Goal: Information Seeking & Learning: Find specific fact

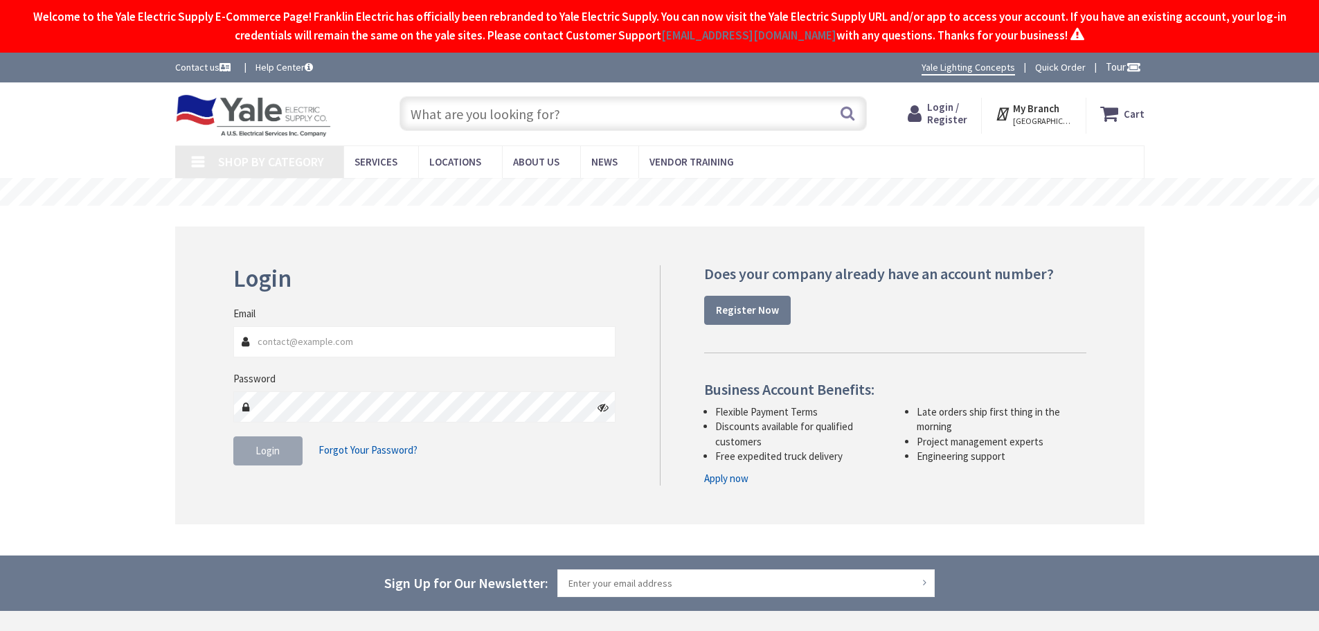
type input "Kidstreet Playground, [STREET_ADDRESS][PERSON_NAME]"
type input "[PERSON_NAME][EMAIL_ADDRESS][PERSON_NAME][DOMAIN_NAME]"
click at [280, 457] on button "Login" at bounding box center [267, 450] width 69 height 29
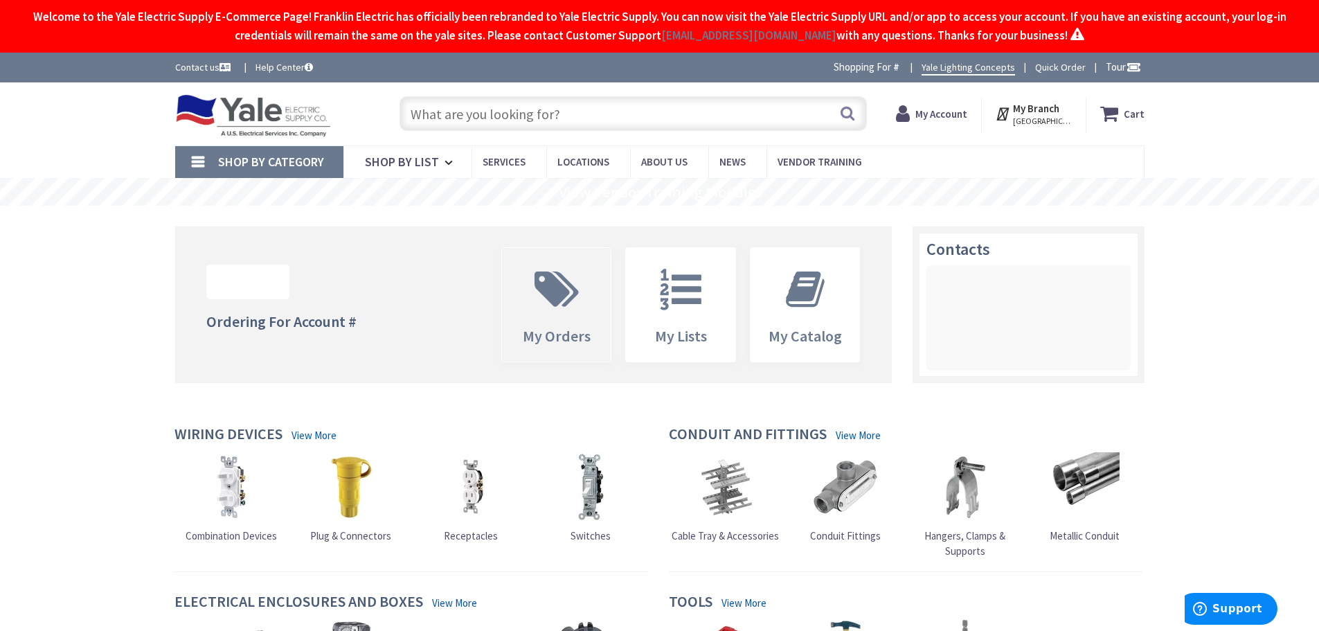
click at [550, 295] on icon at bounding box center [557, 290] width 58 height 42
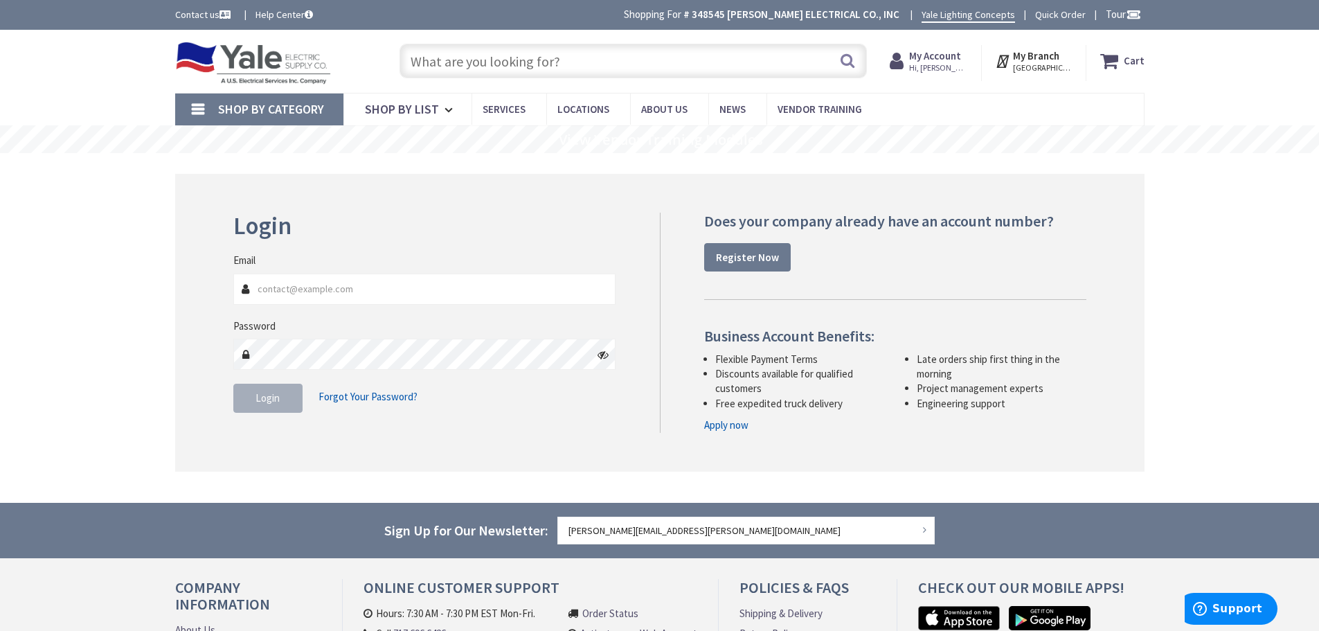
type input "[PERSON_NAME][EMAIL_ADDRESS][PERSON_NAME][DOMAIN_NAME]"
click at [276, 401] on span "Login" at bounding box center [268, 397] width 24 height 13
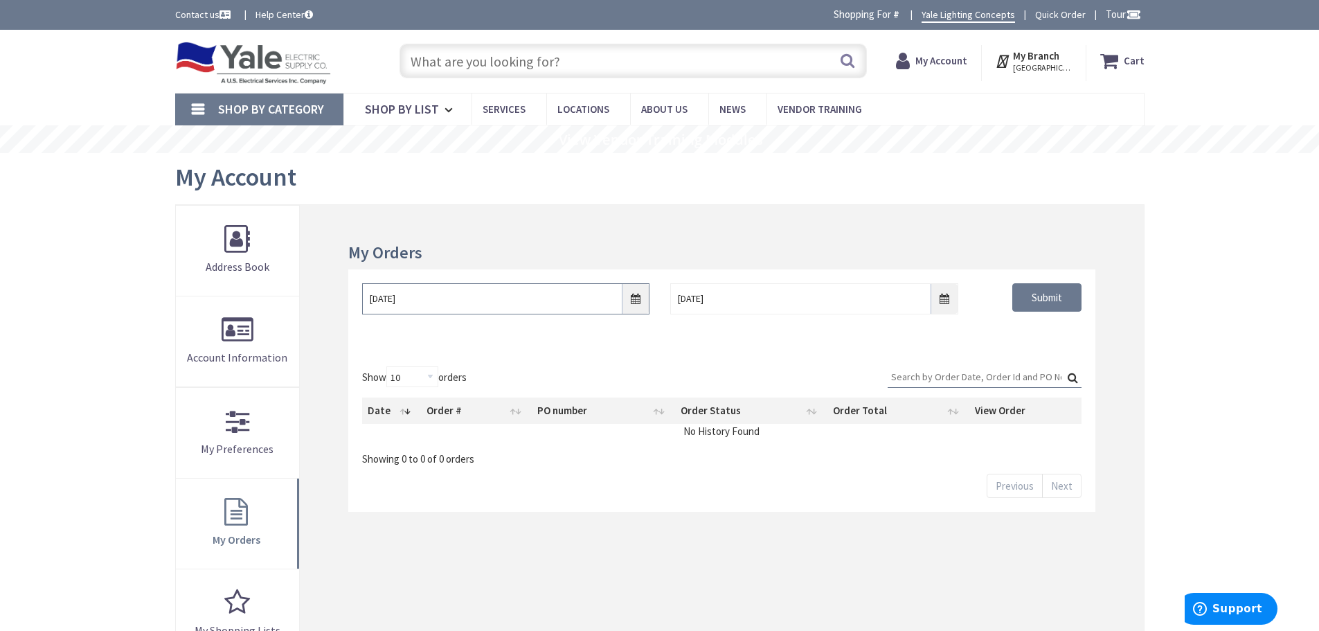
click at [637, 308] on input "10/2/2025" at bounding box center [505, 298] width 287 height 31
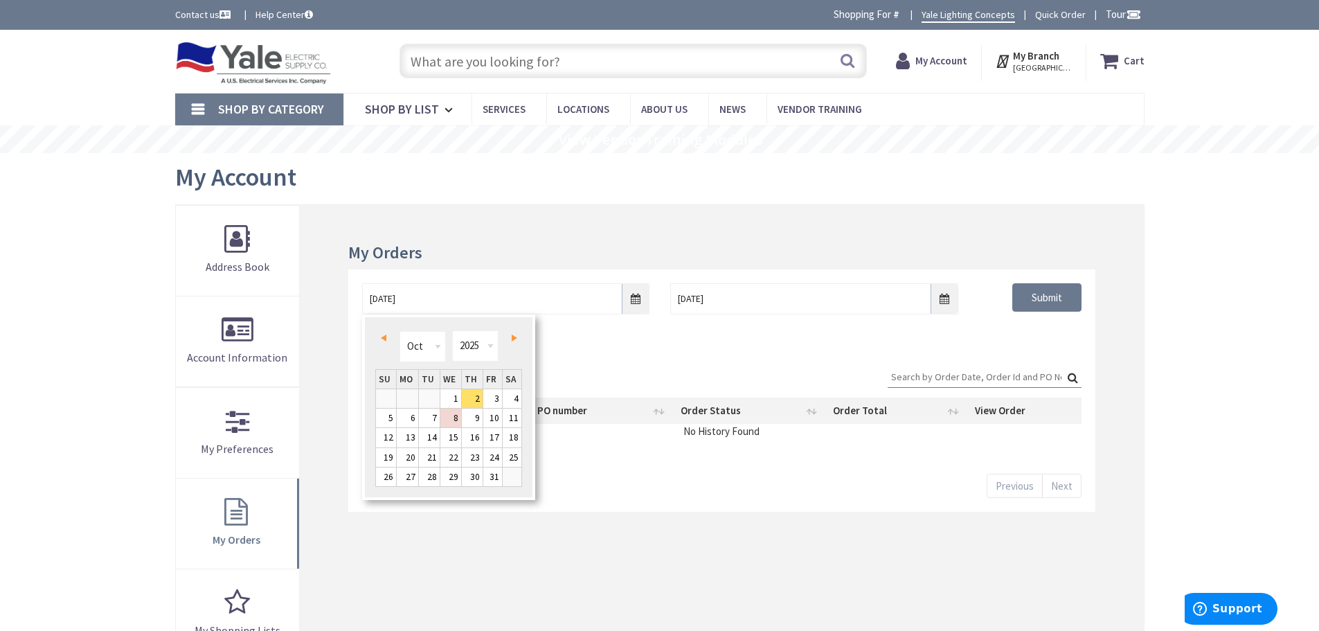
click at [391, 335] on link "Prev" at bounding box center [386, 338] width 19 height 19
click at [476, 438] on link "18" at bounding box center [472, 437] width 21 height 19
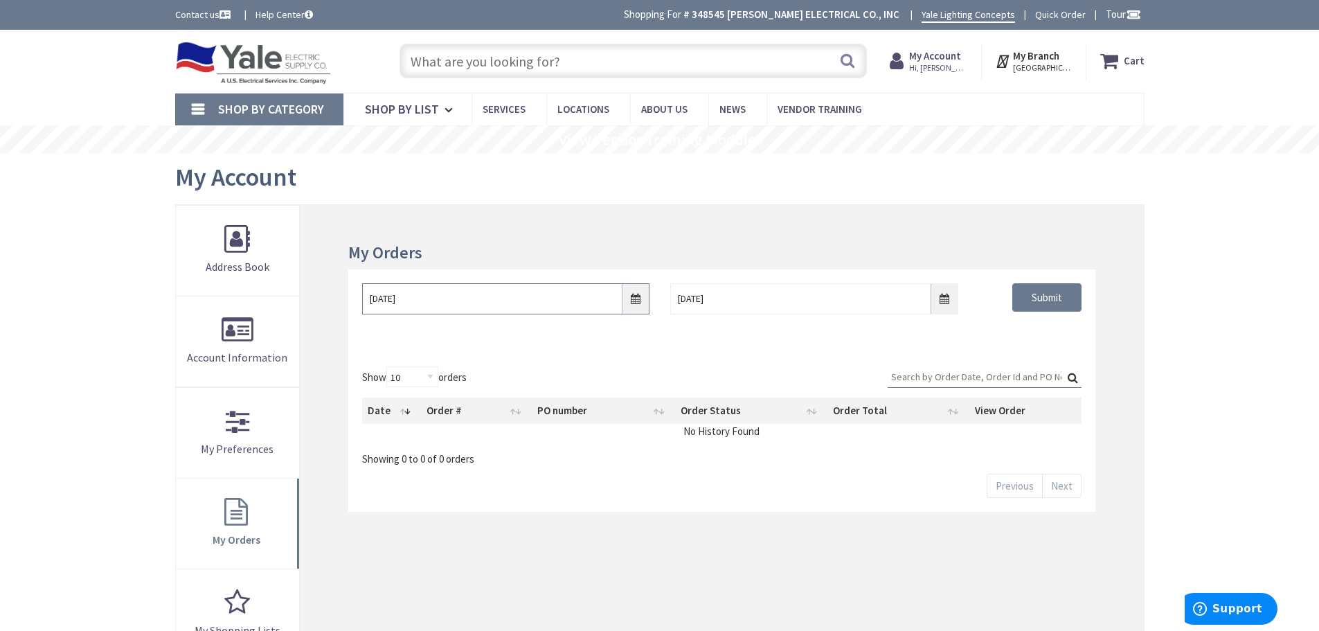
click at [631, 298] on input "09/18/2025" at bounding box center [505, 298] width 287 height 31
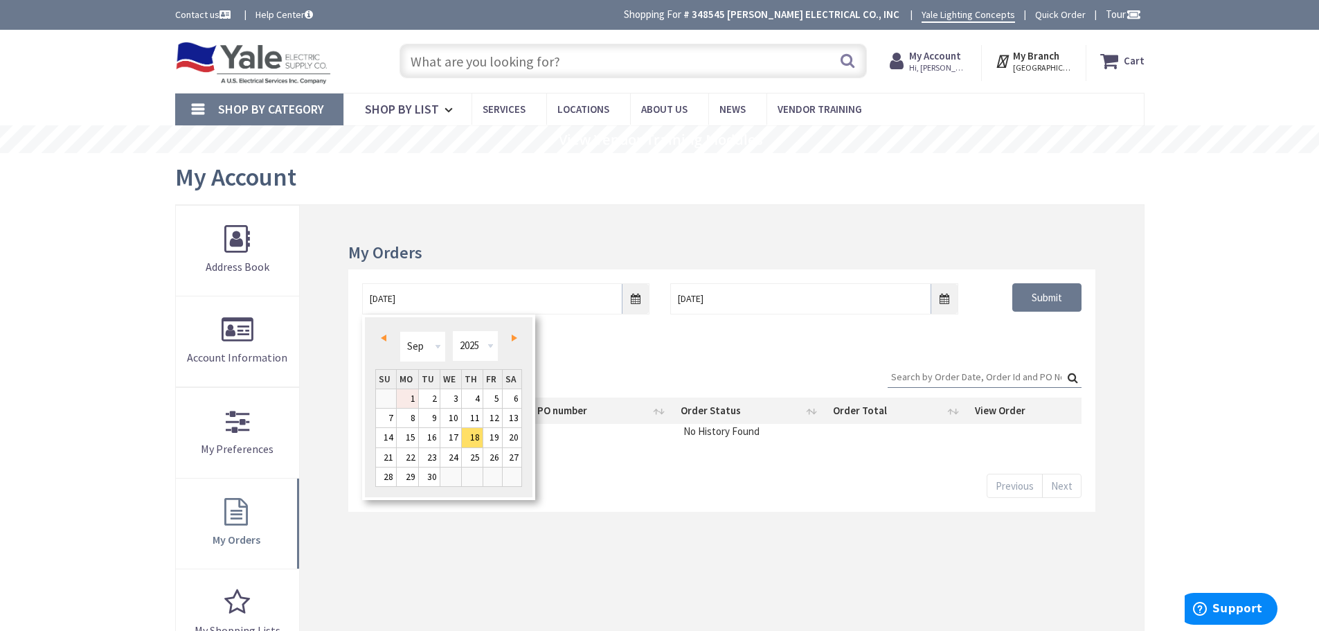
click at [413, 396] on link "1" at bounding box center [407, 398] width 21 height 19
type input "09/01/2025"
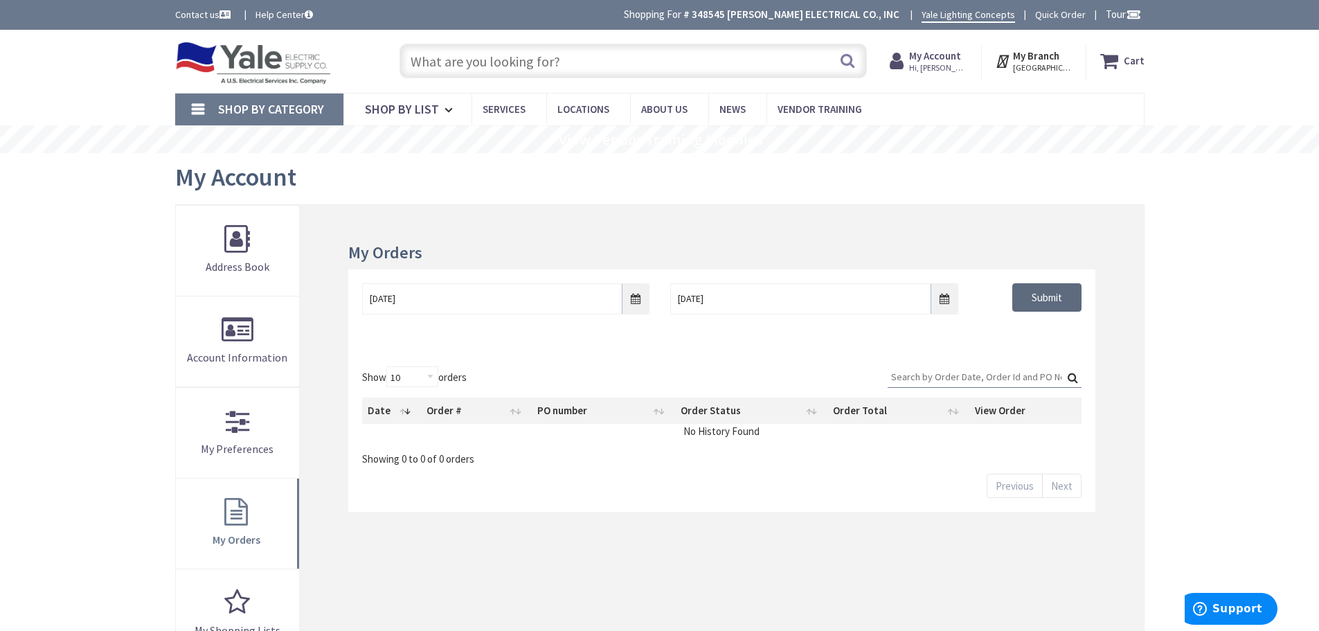
click at [1032, 300] on input "Submit" at bounding box center [1046, 297] width 69 height 29
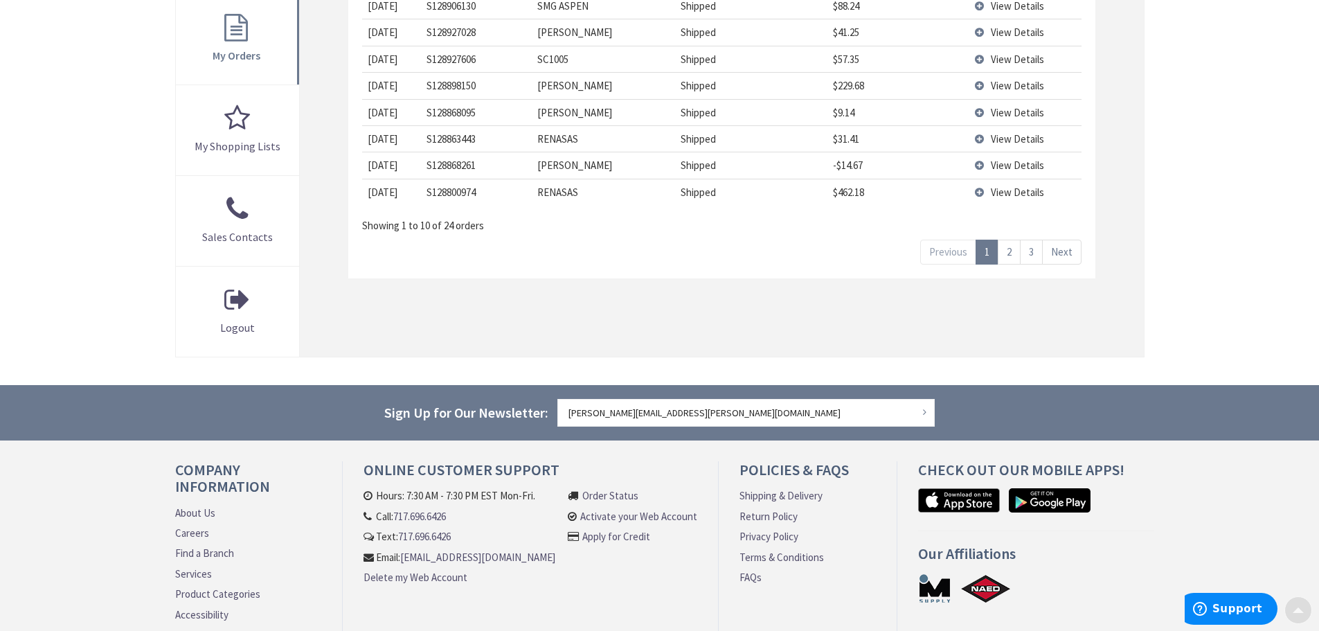
scroll to position [485, 0]
click at [1037, 254] on link "3" at bounding box center [1031, 251] width 23 height 24
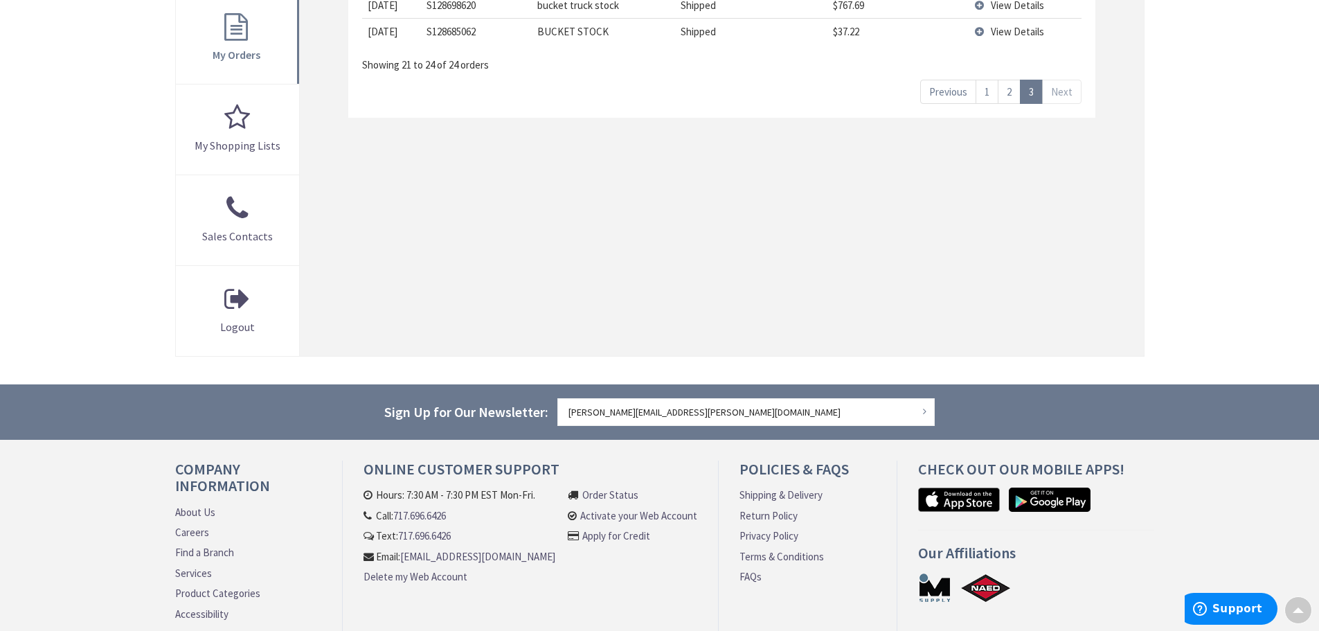
scroll to position [346, 0]
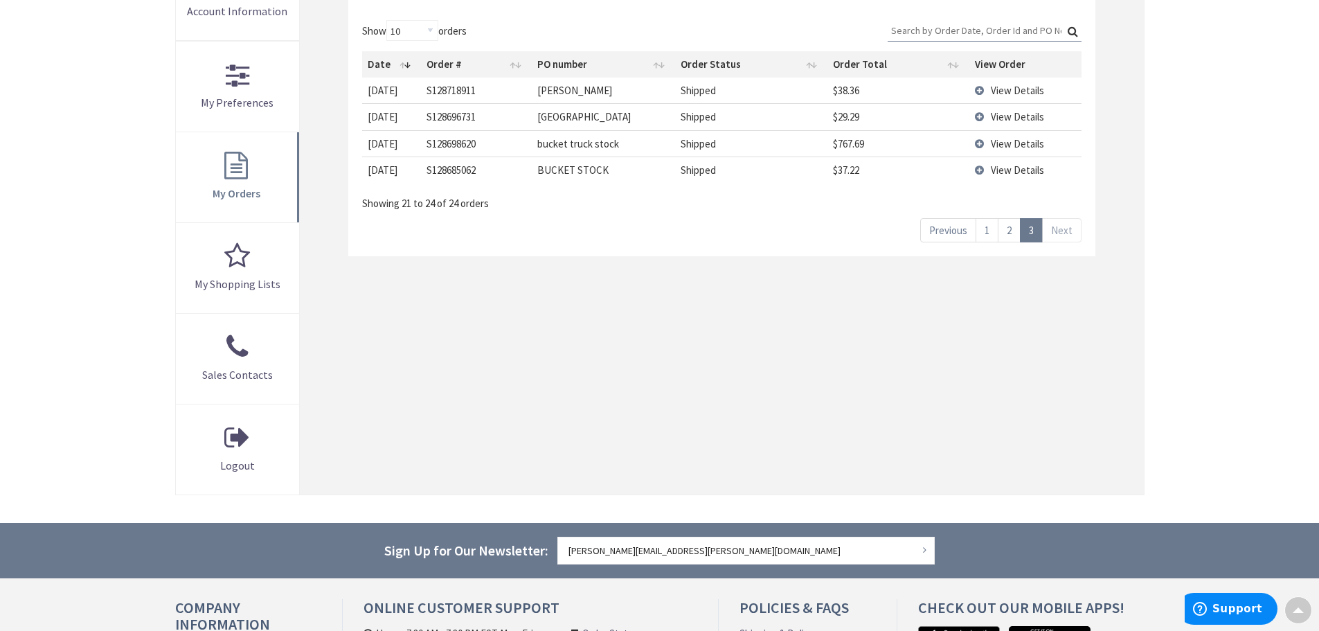
click at [1009, 231] on link "2" at bounding box center [1009, 230] width 23 height 24
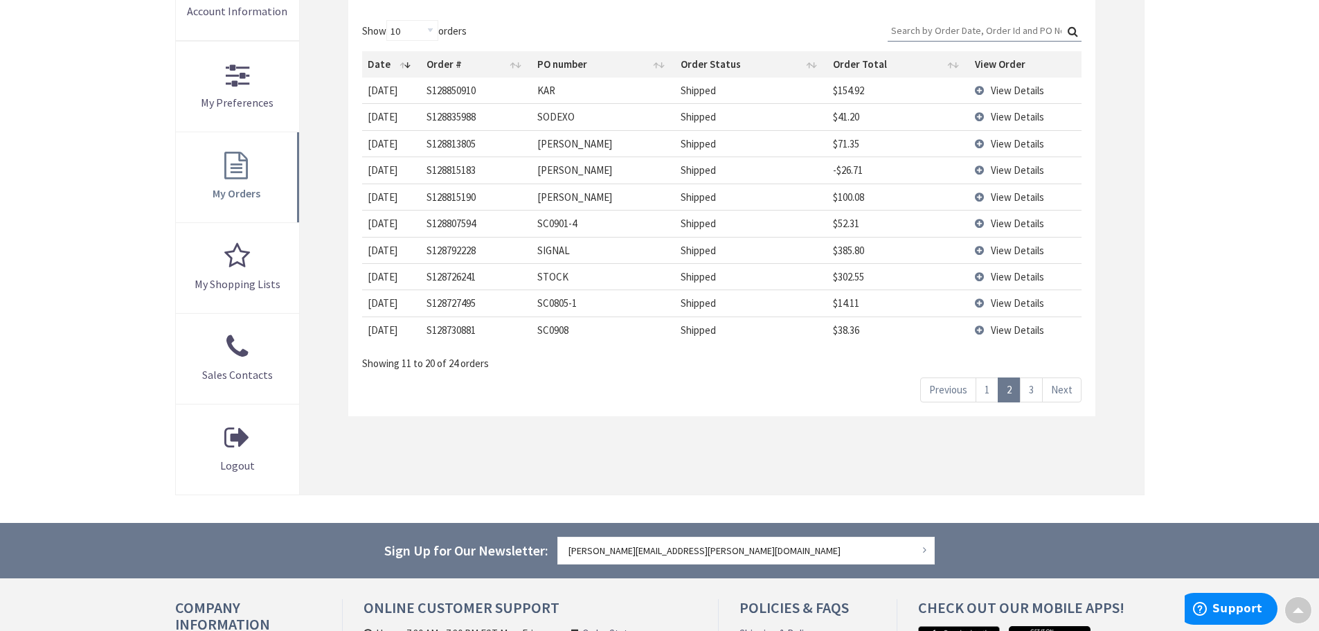
click at [985, 390] on link "1" at bounding box center [987, 389] width 23 height 24
click at [1008, 331] on span "View Details" at bounding box center [1017, 329] width 53 height 13
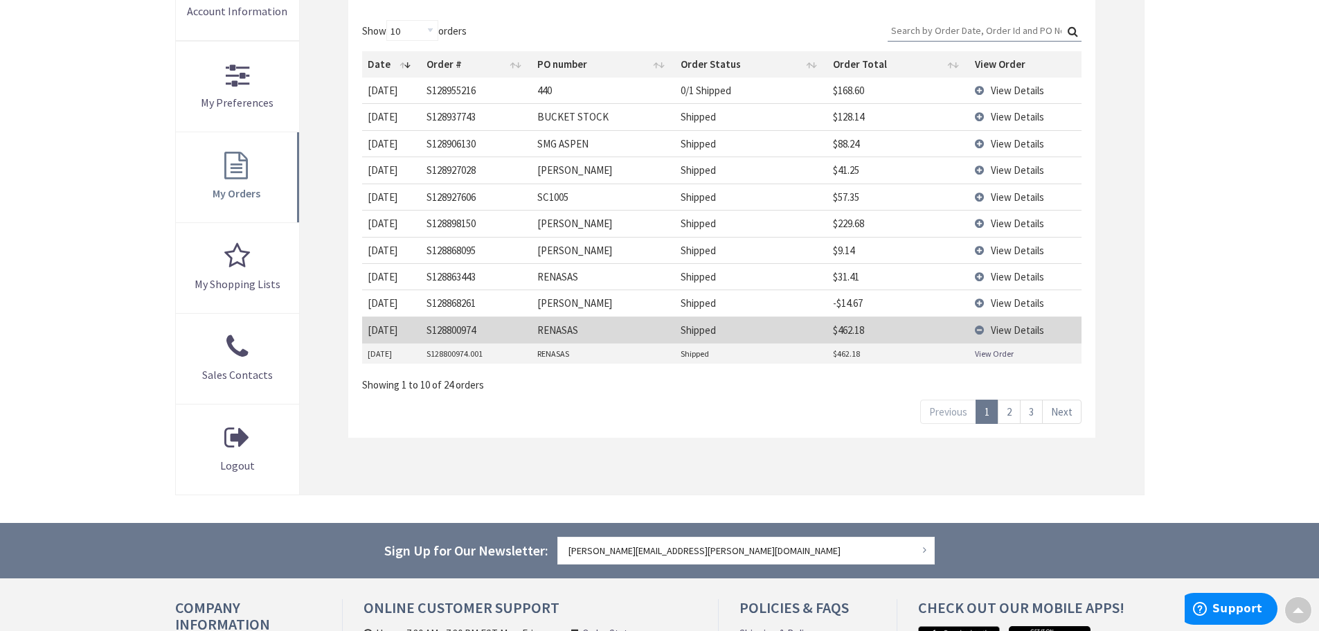
click at [993, 355] on link "View Order" at bounding box center [994, 354] width 39 height 12
click at [986, 352] on link "View Order" at bounding box center [994, 354] width 39 height 12
click at [1009, 406] on link "2" at bounding box center [1009, 412] width 23 height 24
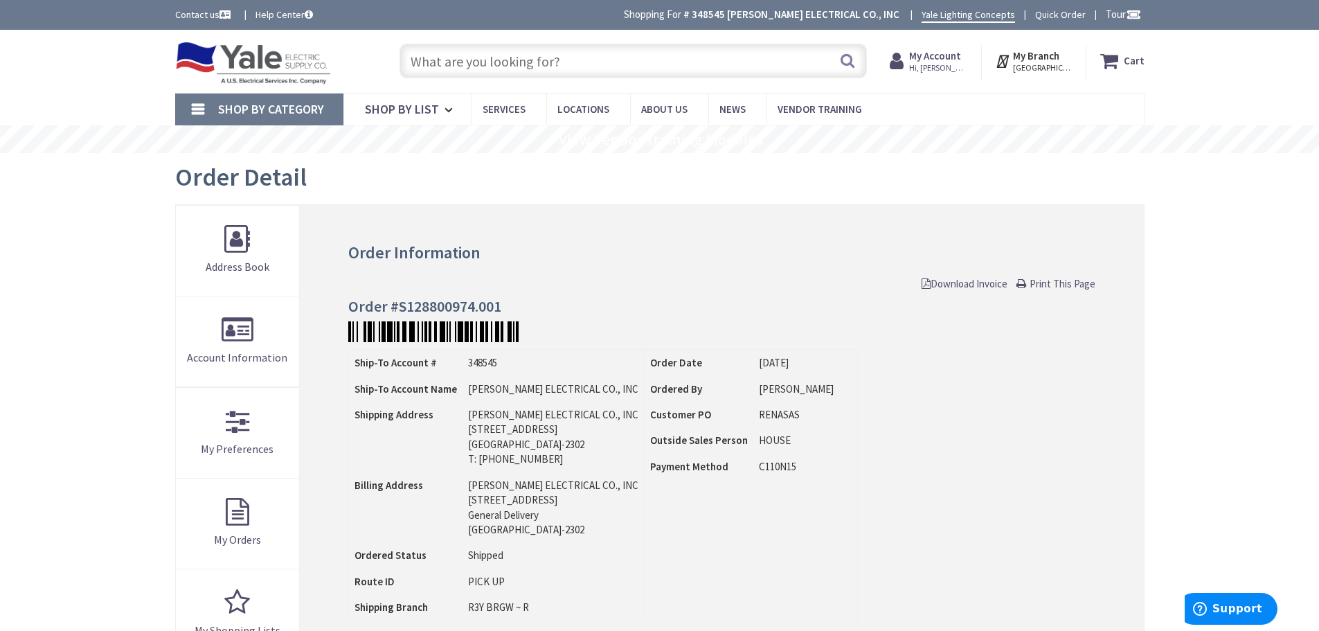
click at [970, 285] on span "Download Invoice" at bounding box center [965, 283] width 86 height 13
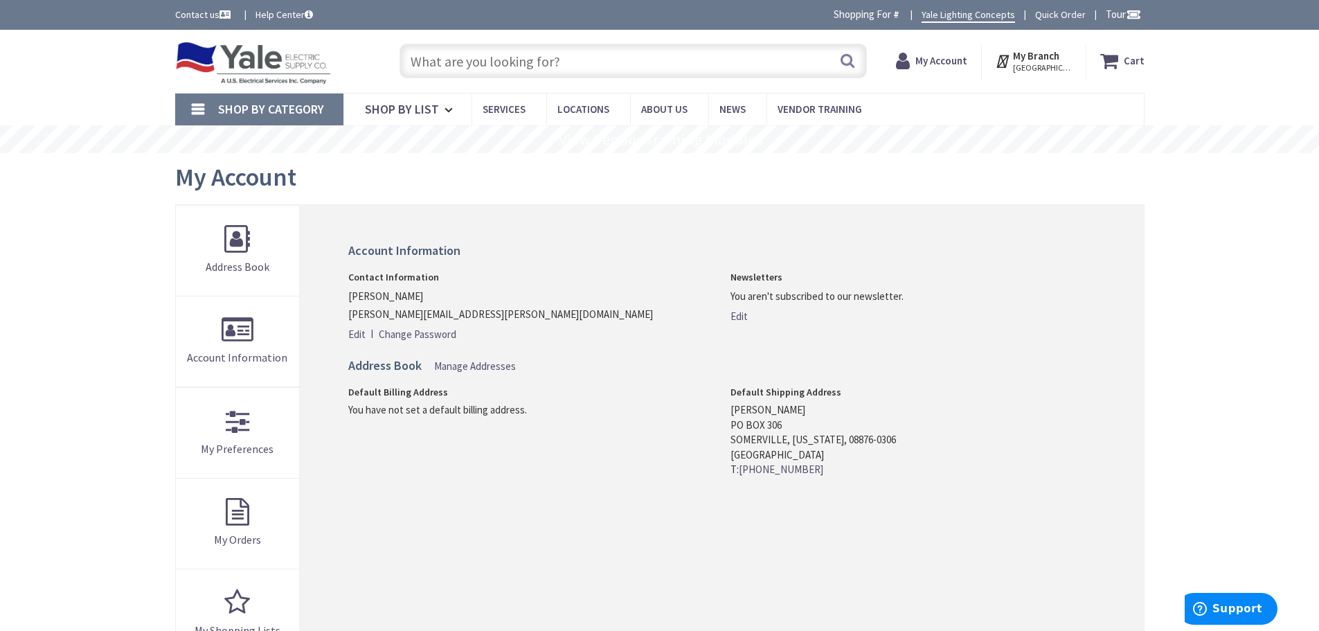
click at [431, 60] on input "text" at bounding box center [633, 61] width 467 height 35
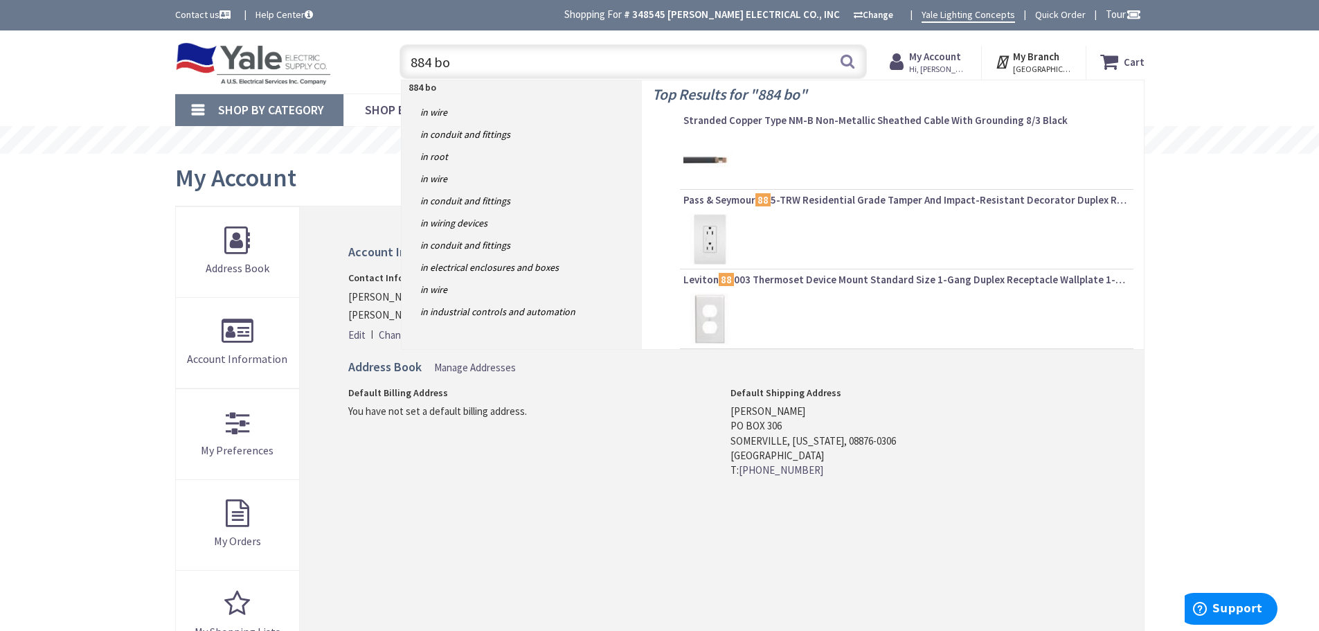
type input "884 box"
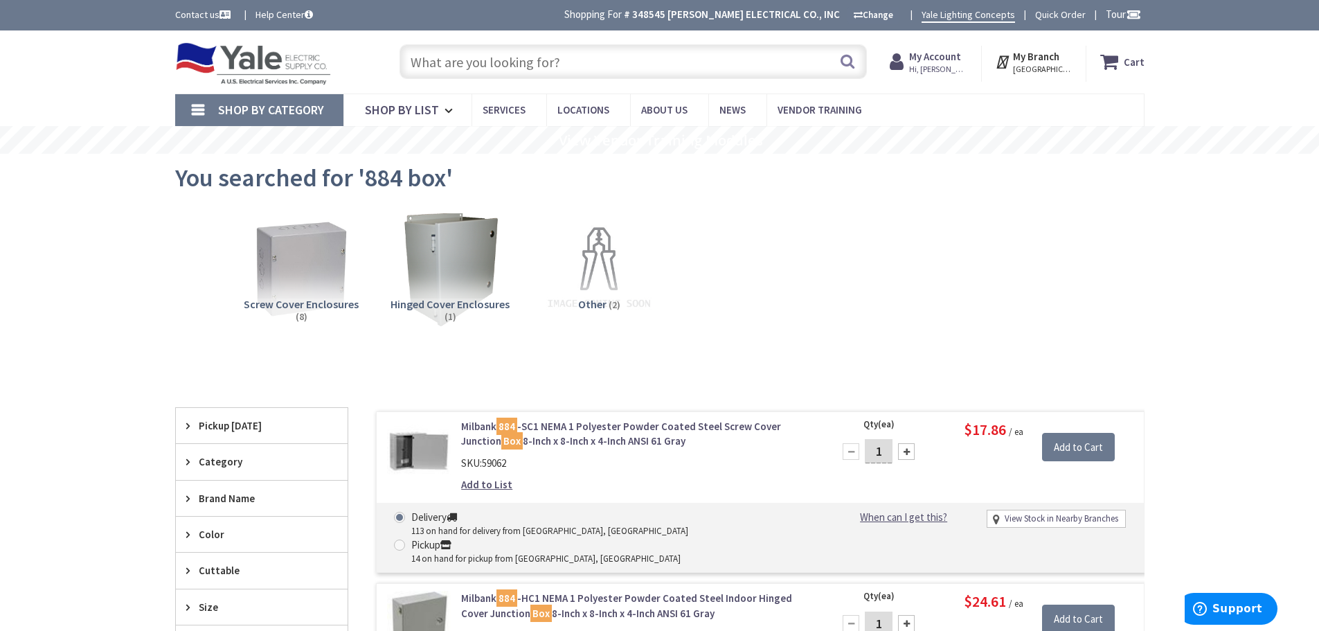
click at [940, 64] on span "Hi, [PERSON_NAME]" at bounding box center [938, 69] width 59 height 11
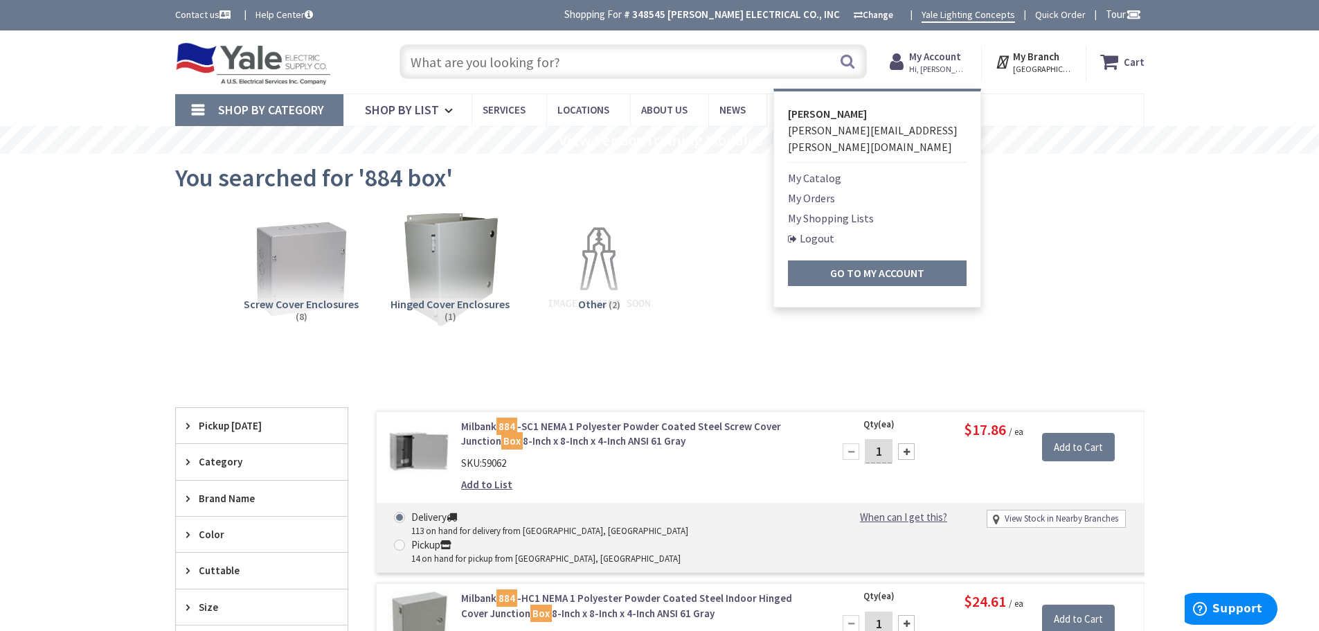
click at [807, 190] on link "My Orders" at bounding box center [811, 198] width 47 height 17
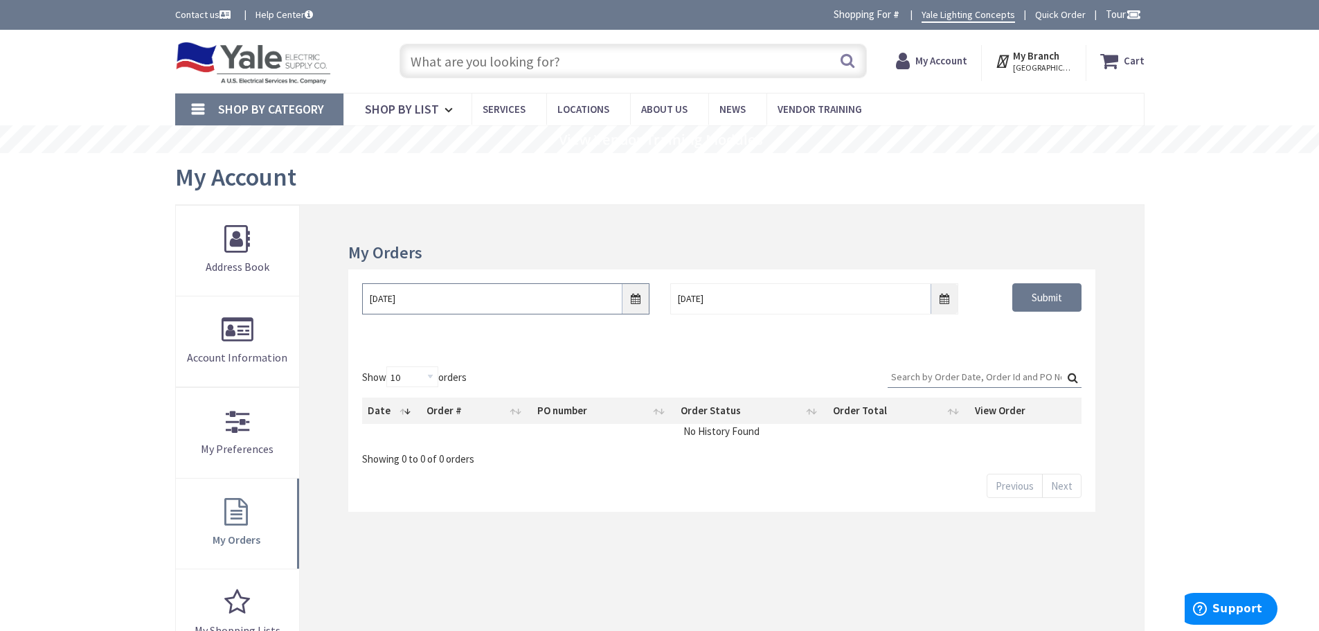
click at [634, 298] on input "10/2/2025" at bounding box center [505, 298] width 287 height 31
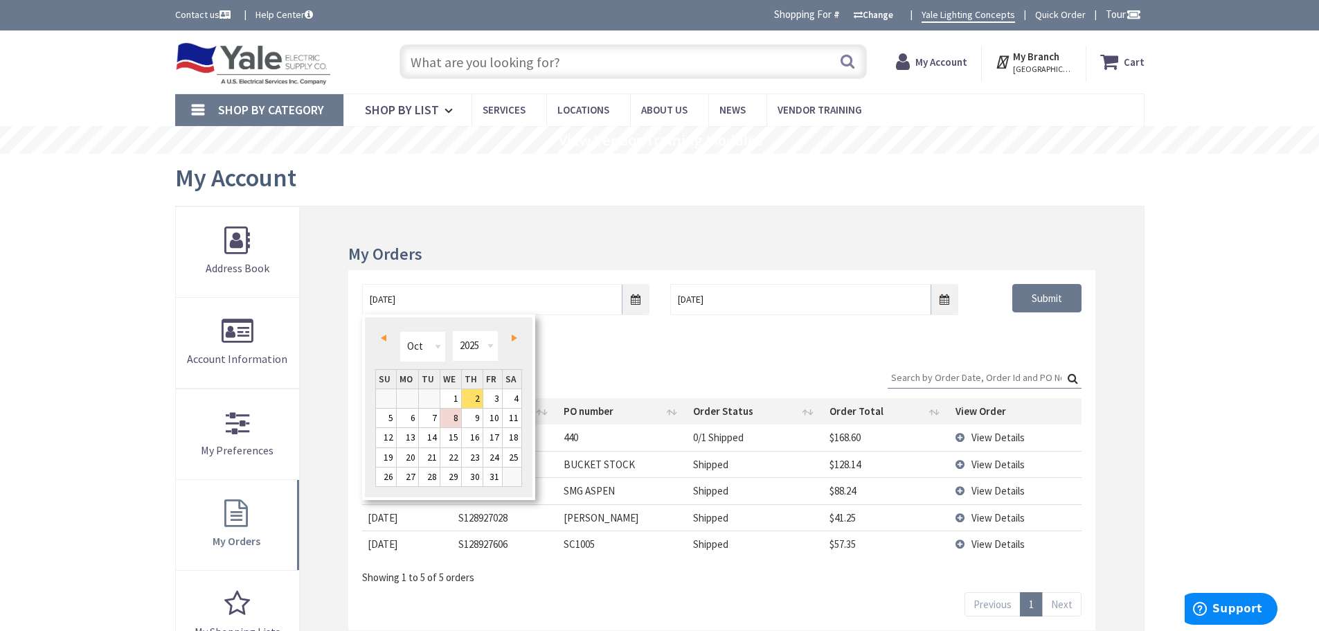
click at [970, 517] on td "View Details" at bounding box center [1015, 517] width 131 height 26
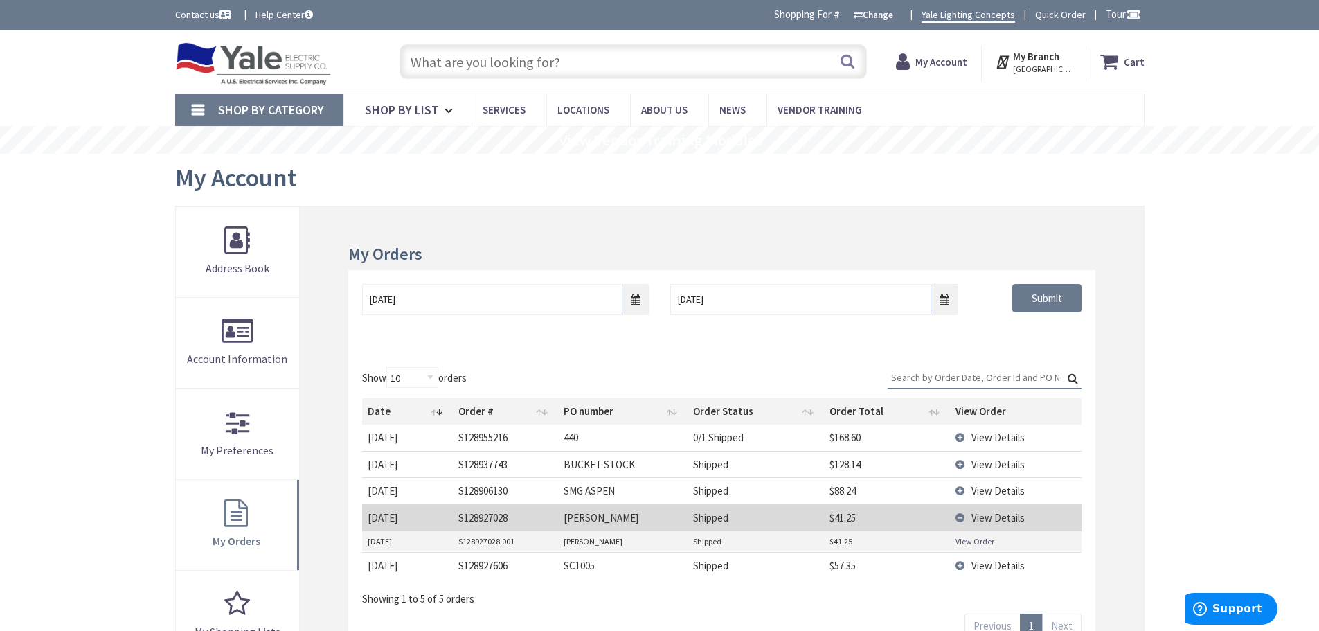
click at [959, 542] on link "View Order" at bounding box center [975, 541] width 39 height 12
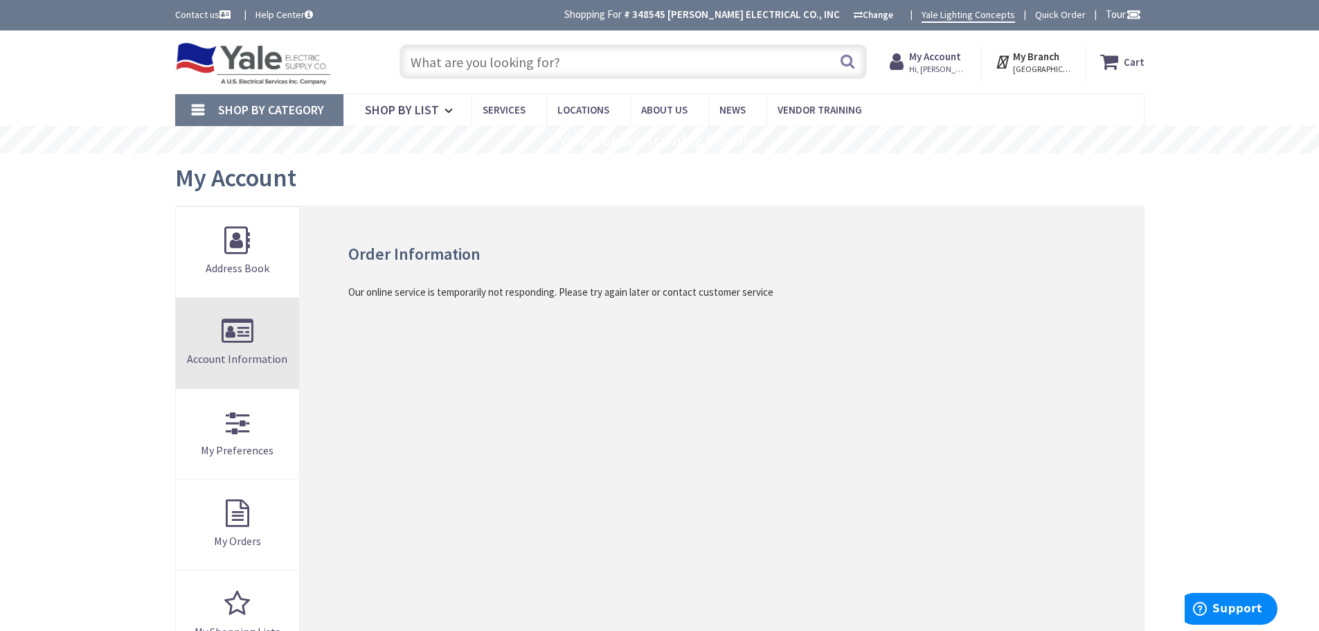
click at [233, 325] on link "Account Information" at bounding box center [238, 343] width 124 height 90
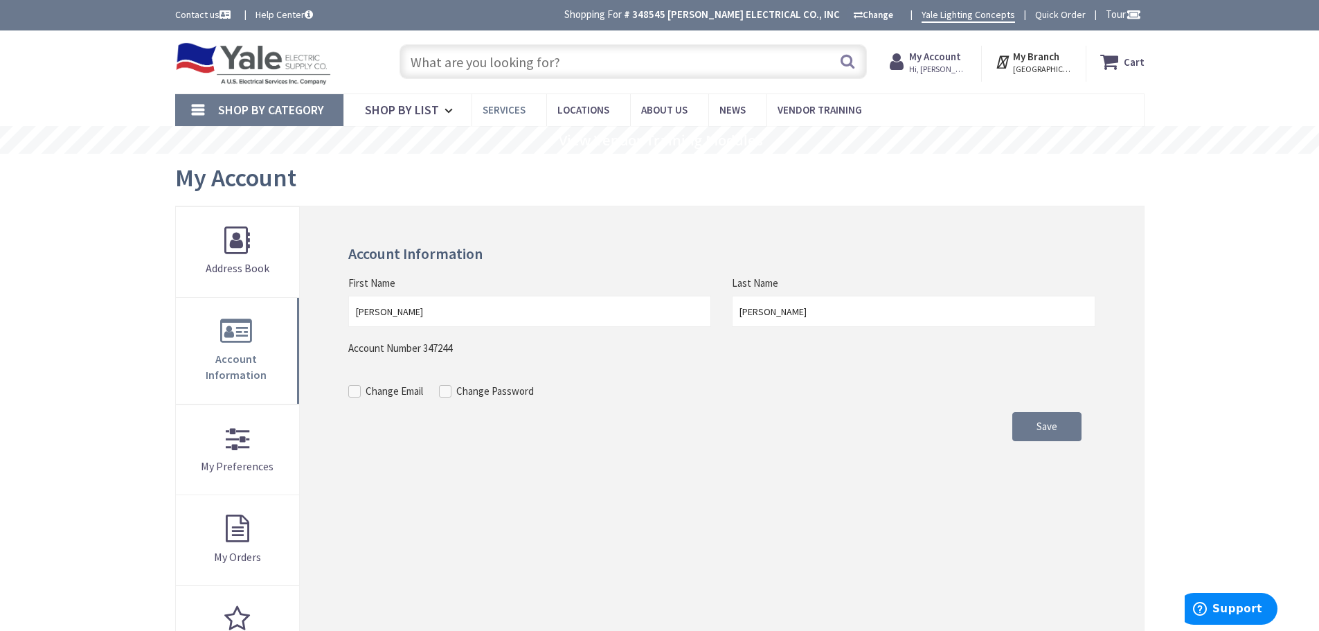
click at [512, 109] on span "Services" at bounding box center [504, 109] width 43 height 13
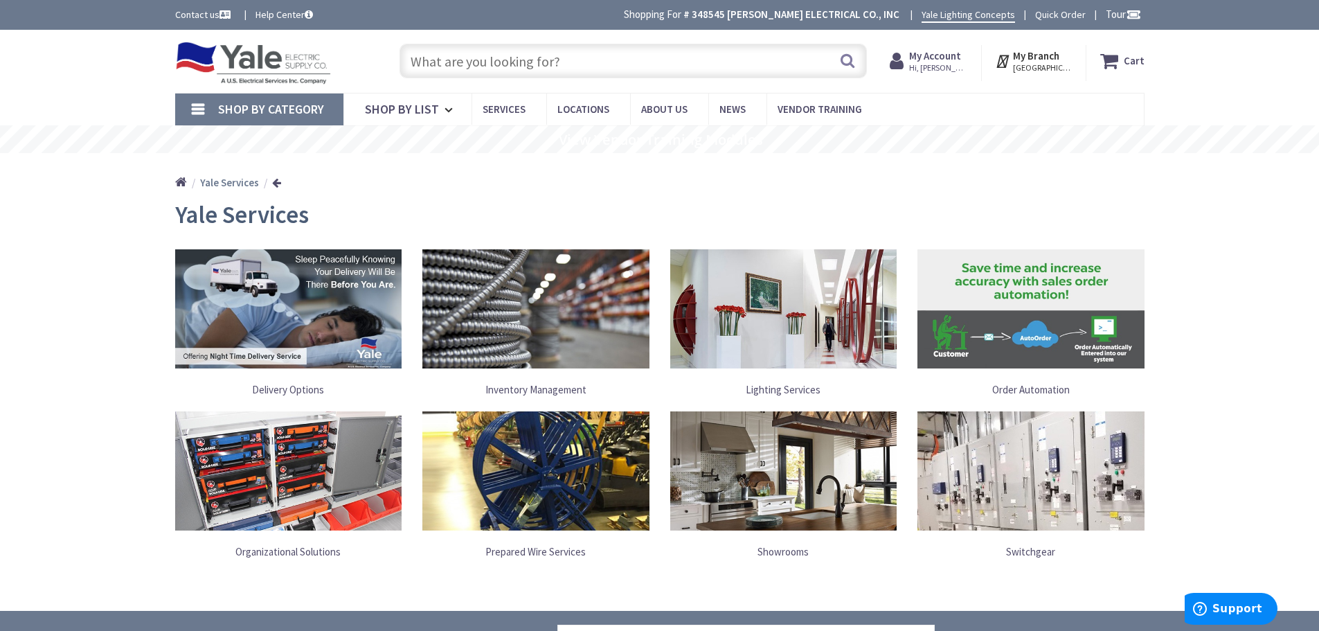
click at [938, 62] on span "Hi, [PERSON_NAME]" at bounding box center [938, 67] width 59 height 11
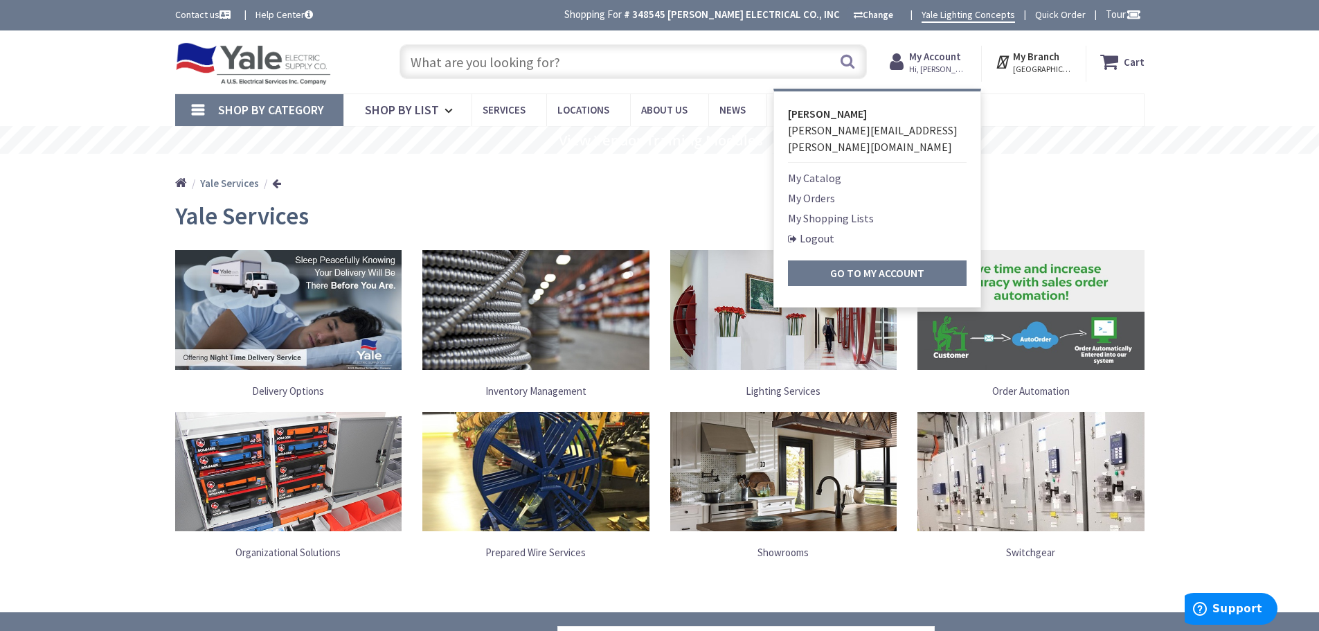
click at [805, 190] on link "My Orders" at bounding box center [811, 198] width 47 height 17
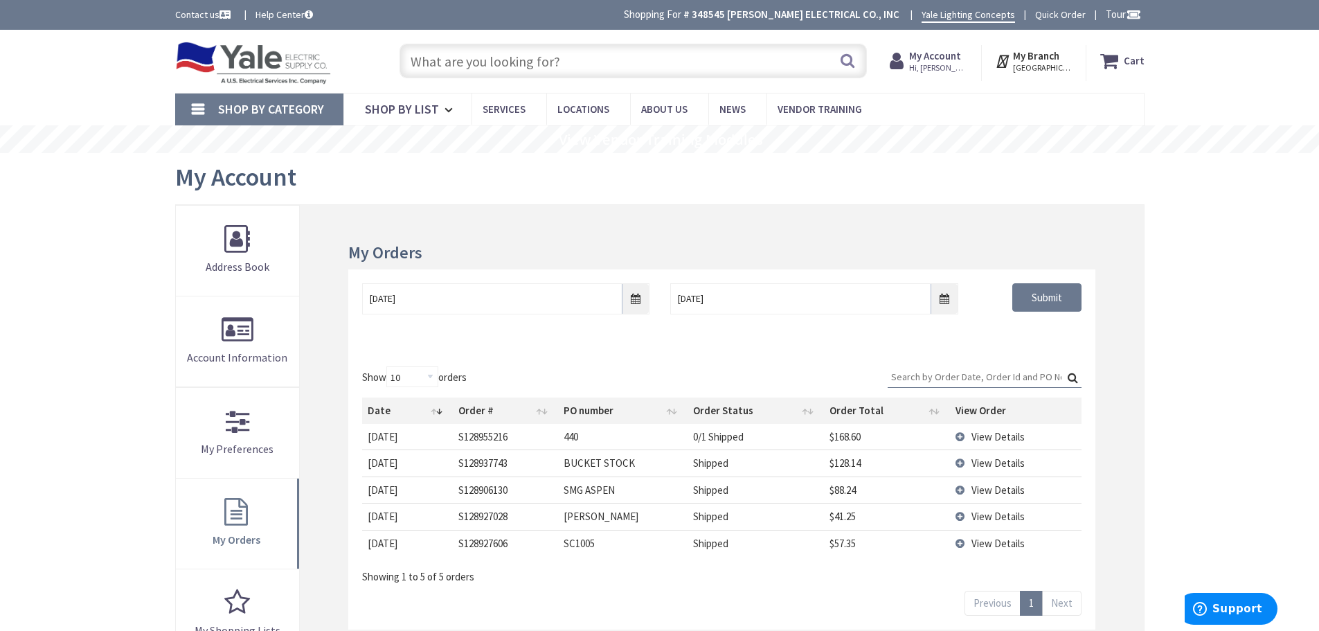
click at [996, 518] on span "View Details" at bounding box center [998, 516] width 53 height 13
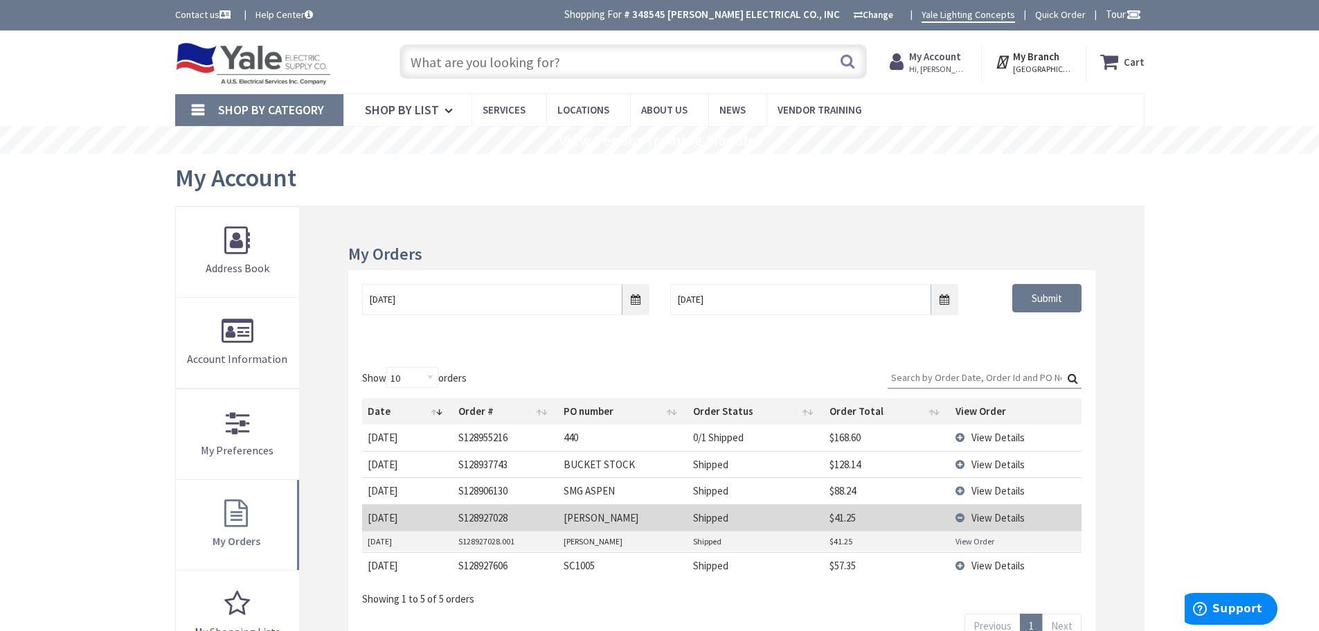
click at [977, 543] on link "View Order" at bounding box center [975, 541] width 39 height 12
click at [987, 438] on span "View Details" at bounding box center [998, 437] width 53 height 13
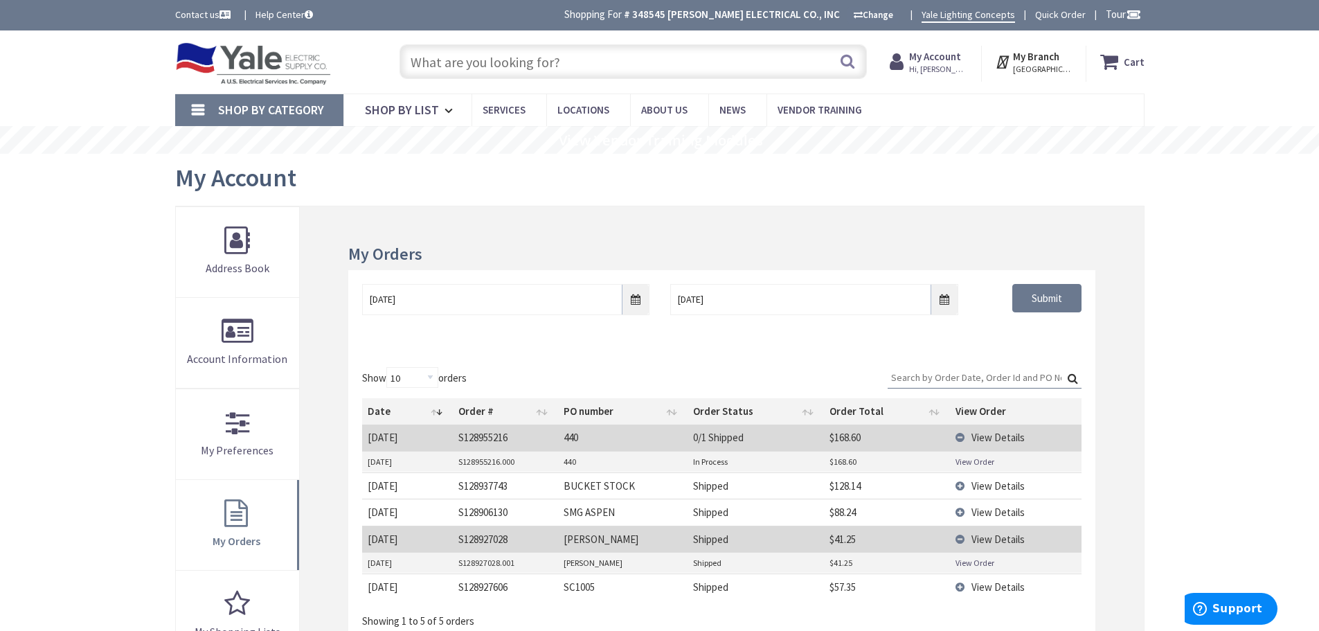
click at [966, 460] on link "View Order" at bounding box center [975, 462] width 39 height 12
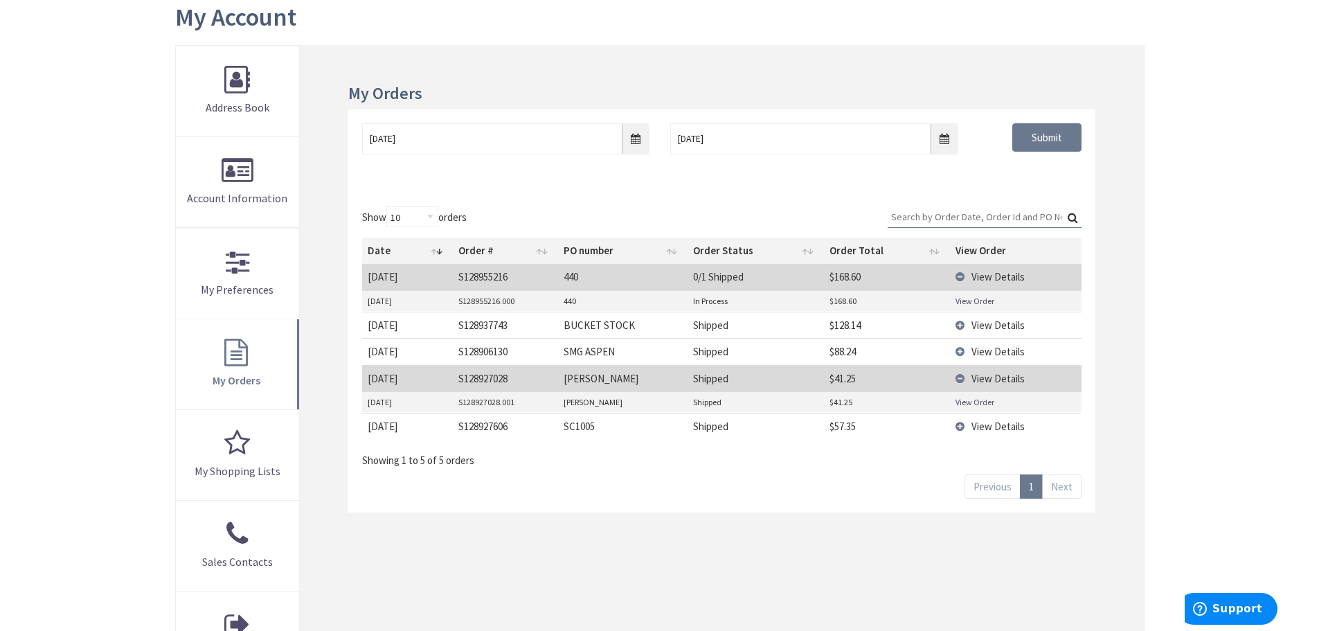
scroll to position [208, 0]
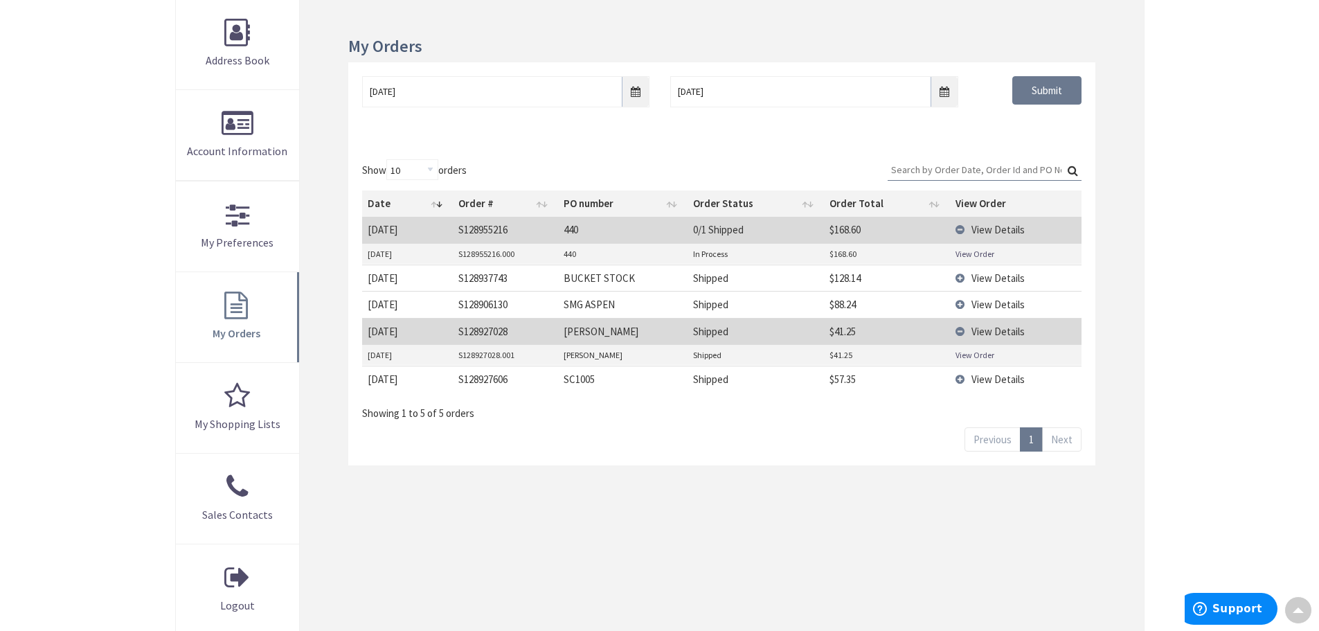
click at [982, 379] on span "View Details" at bounding box center [998, 379] width 53 height 13
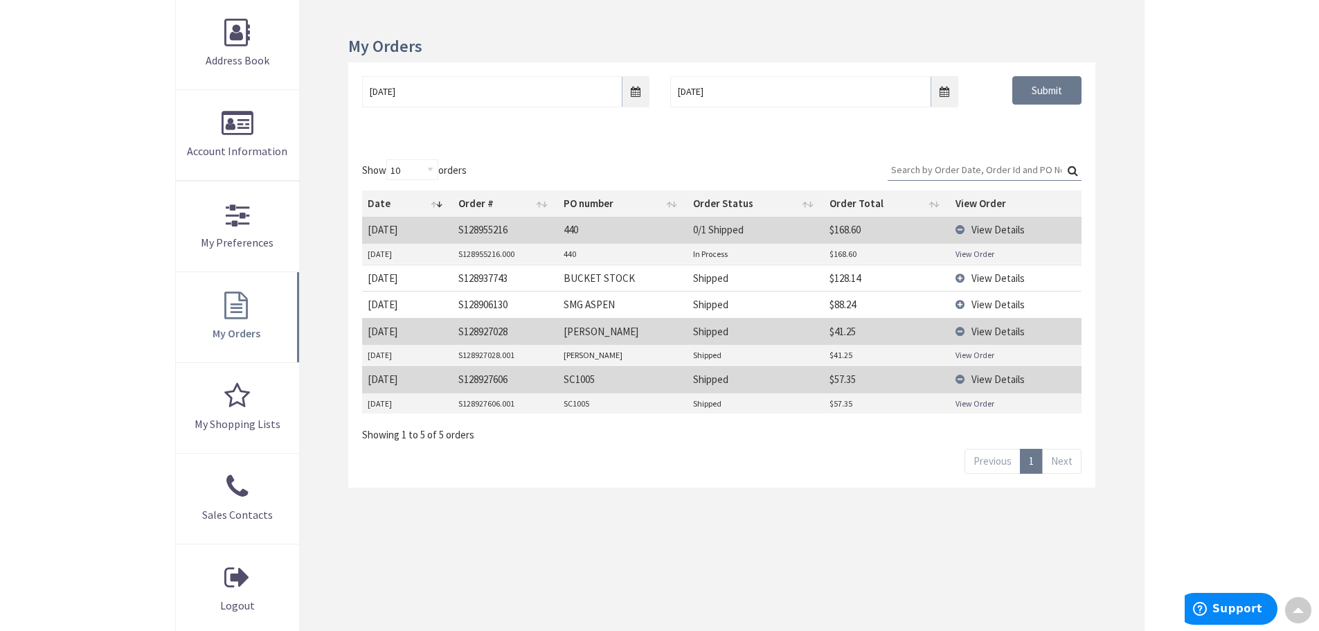
click at [976, 407] on link "View Order" at bounding box center [975, 404] width 39 height 12
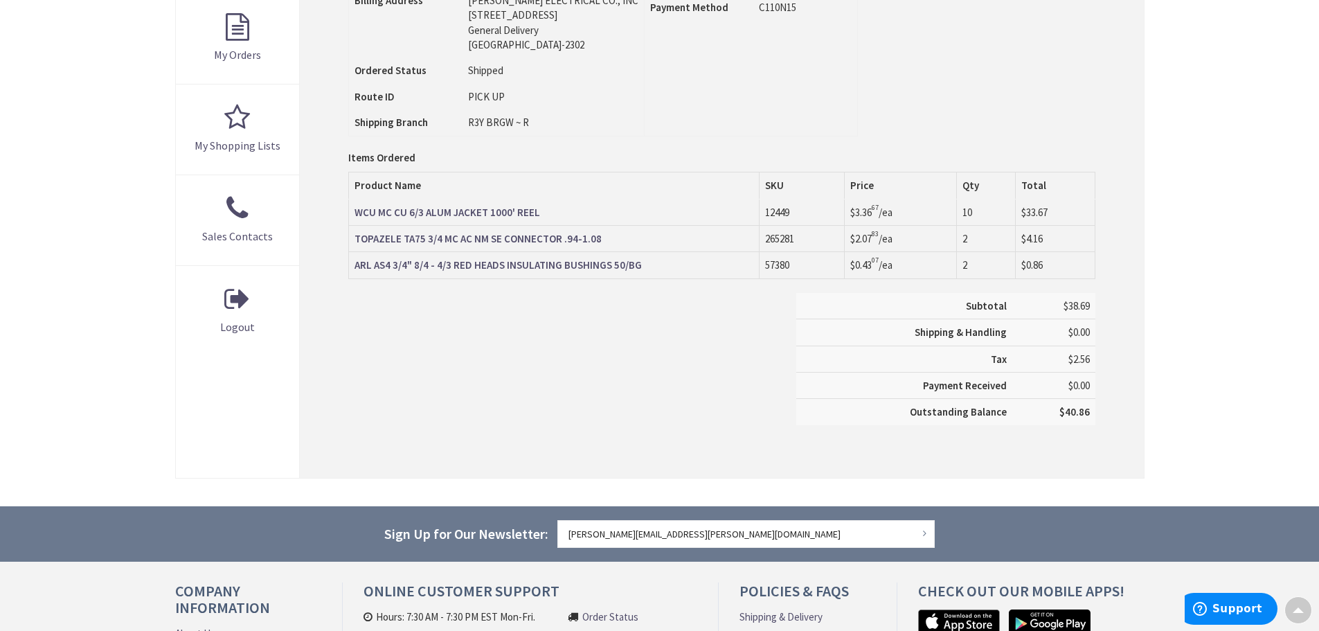
scroll to position [485, 0]
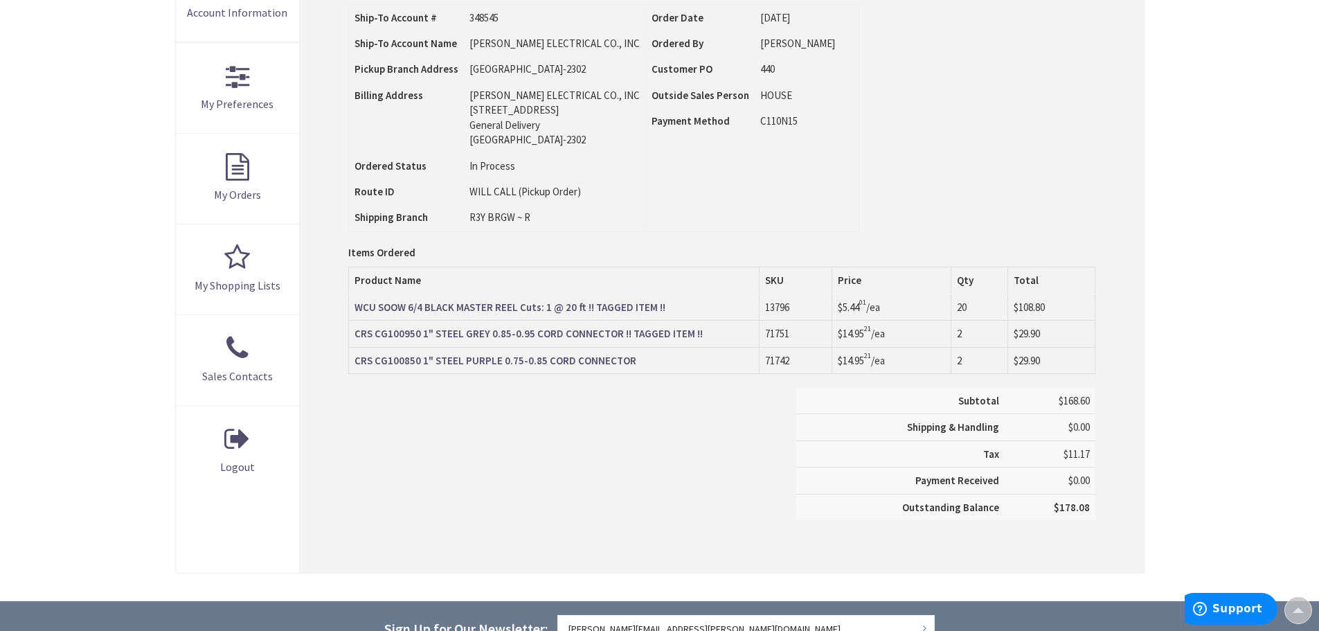
scroll to position [348, 0]
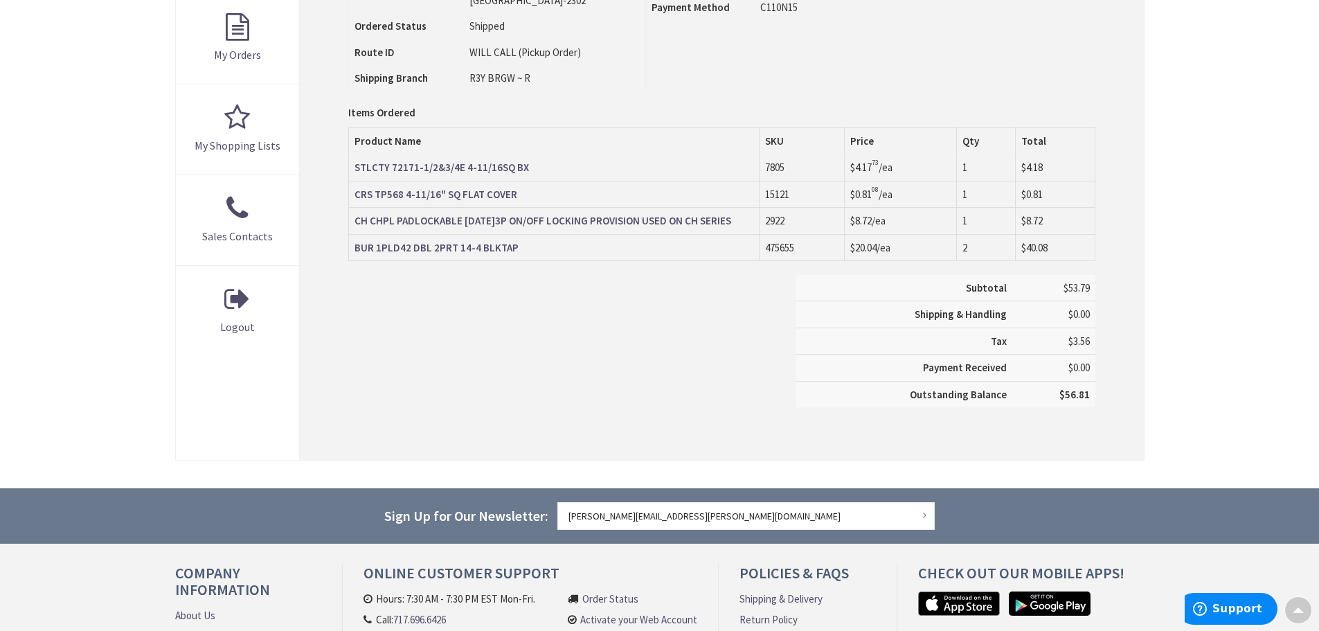
scroll to position [486, 0]
click at [497, 249] on strong "BUR 1PLD42 DBL 2PRT 14-4 BLKTAP" at bounding box center [437, 246] width 164 height 13
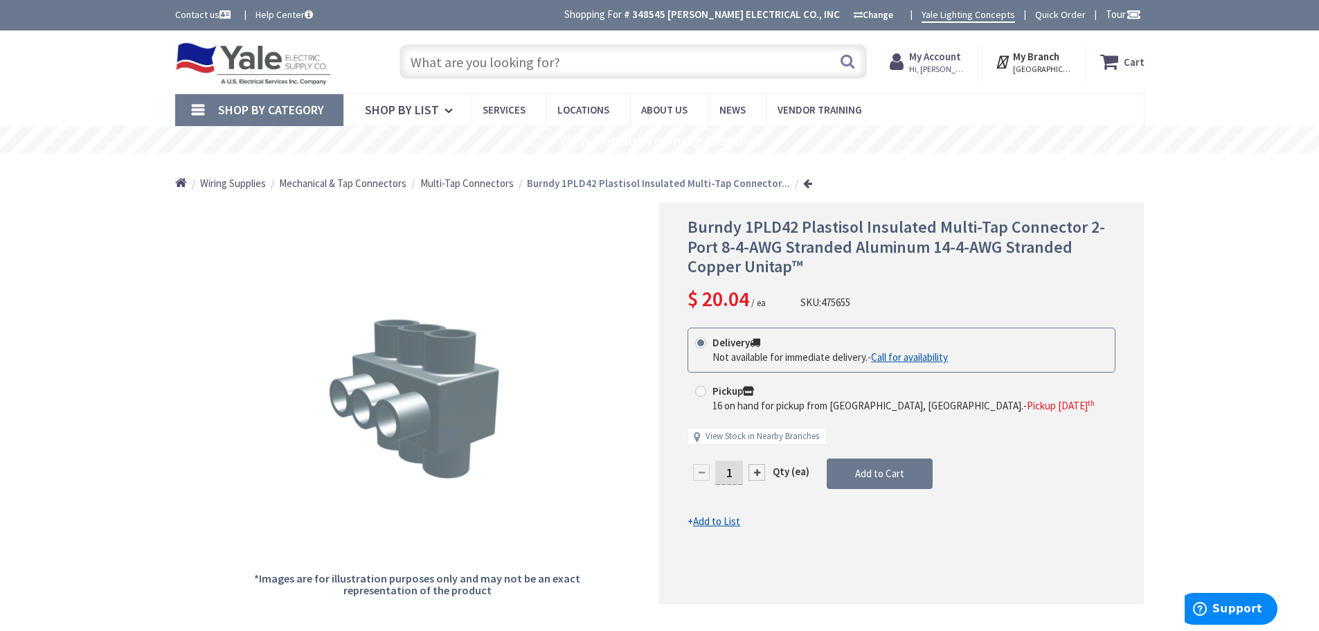
click at [495, 62] on input "text" at bounding box center [633, 61] width 467 height 35
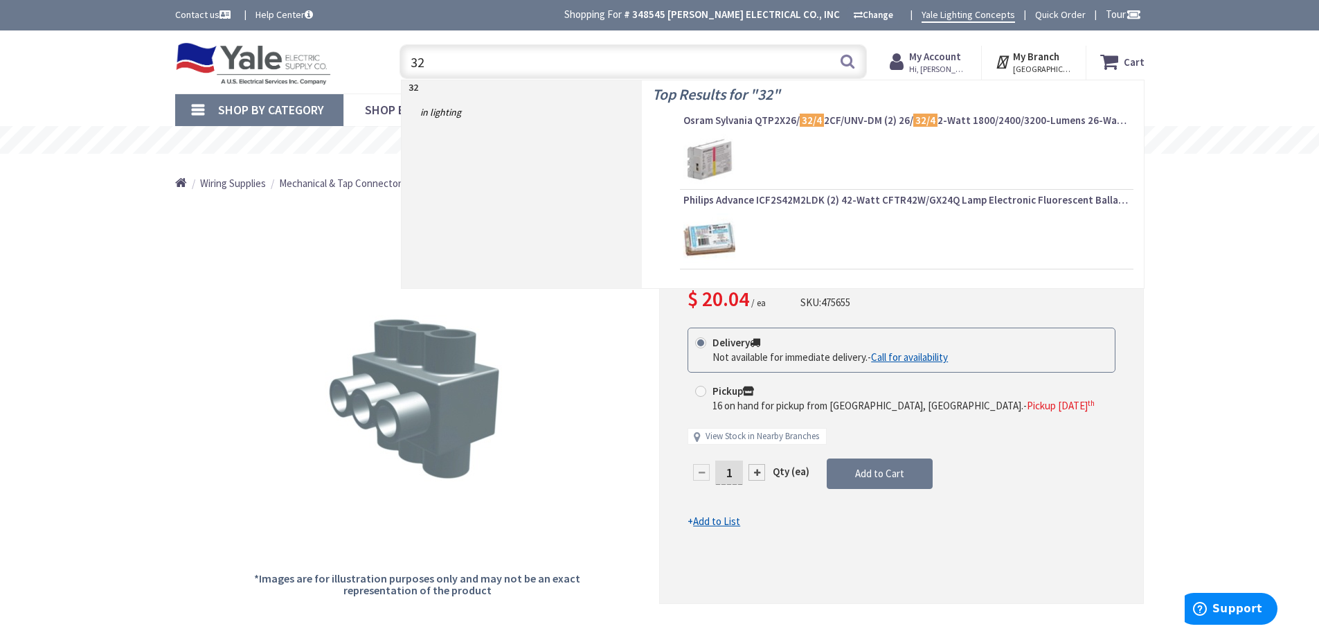
type input "3"
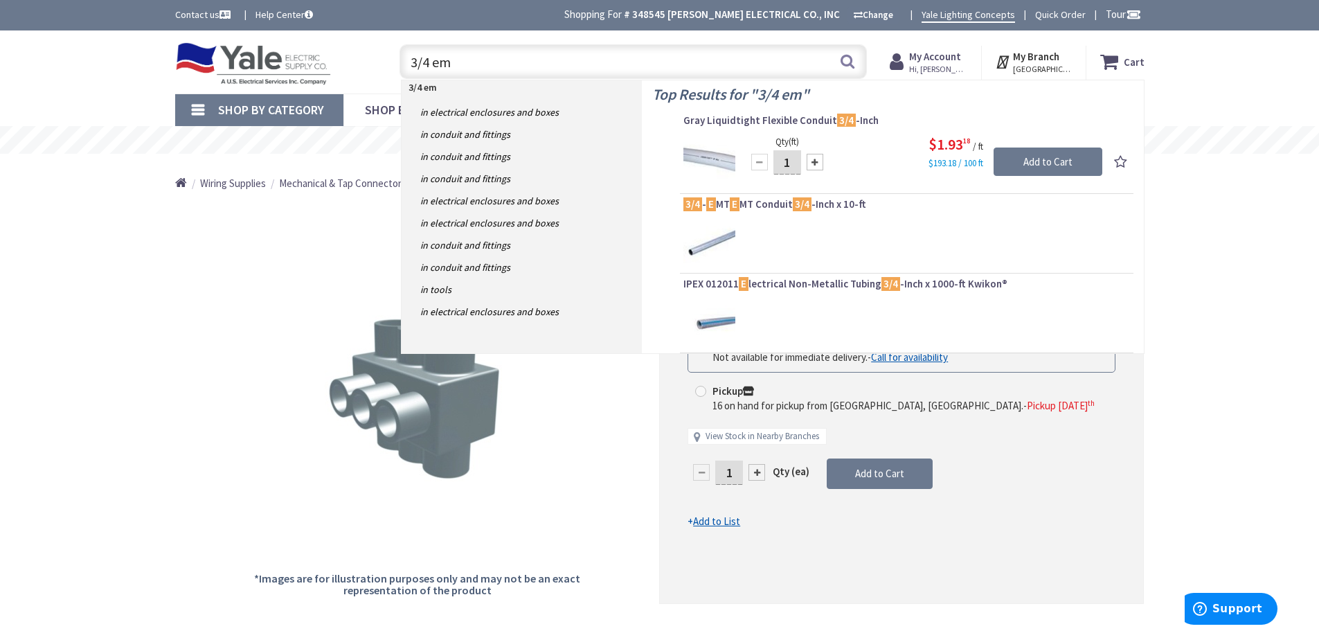
type input "3/4 emt"
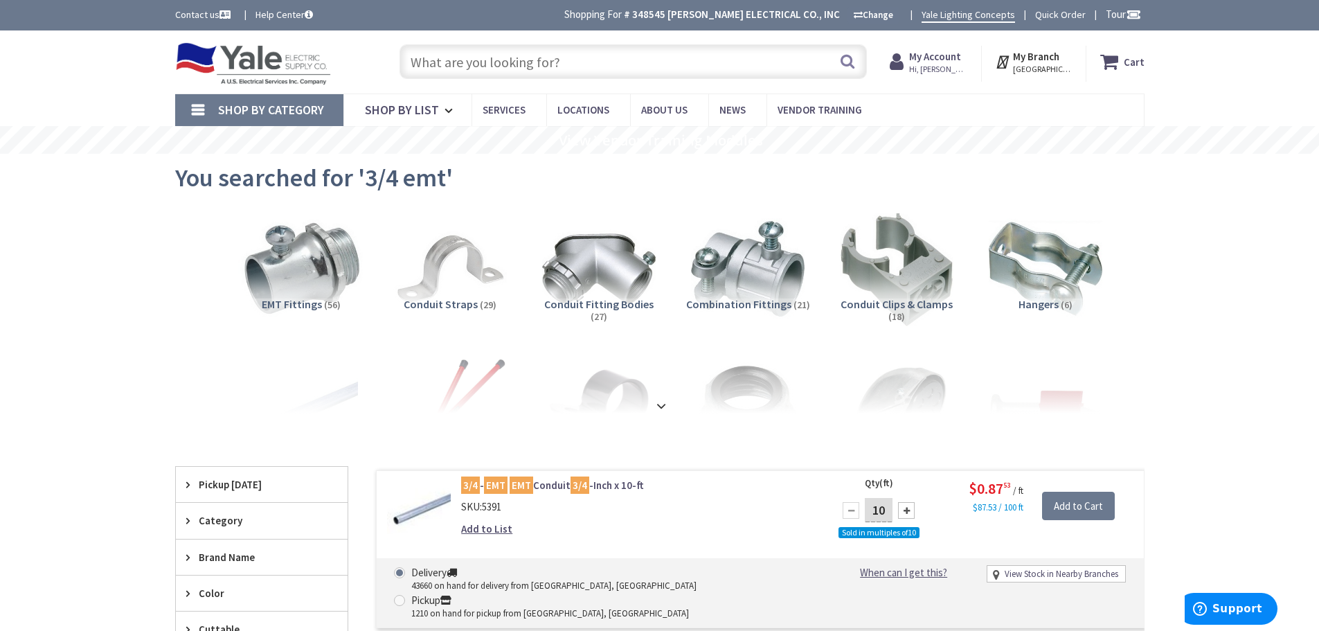
click at [334, 256] on img at bounding box center [300, 268] width 125 height 125
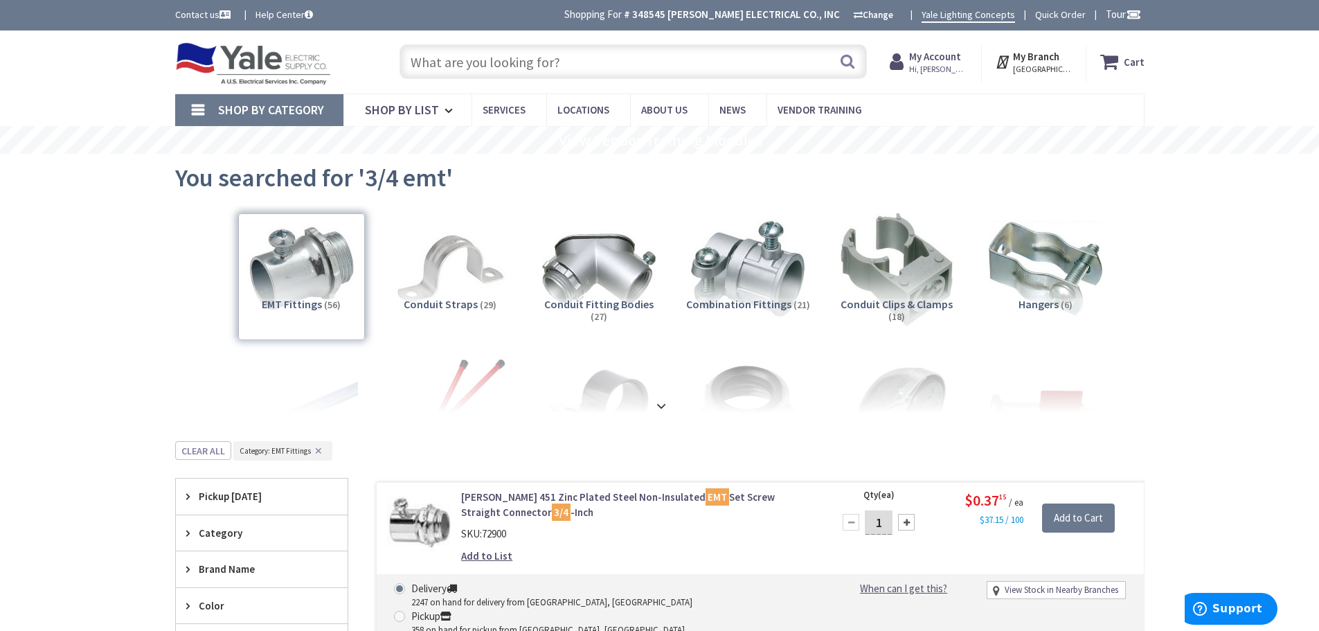
click at [539, 68] on input "text" at bounding box center [633, 61] width 467 height 35
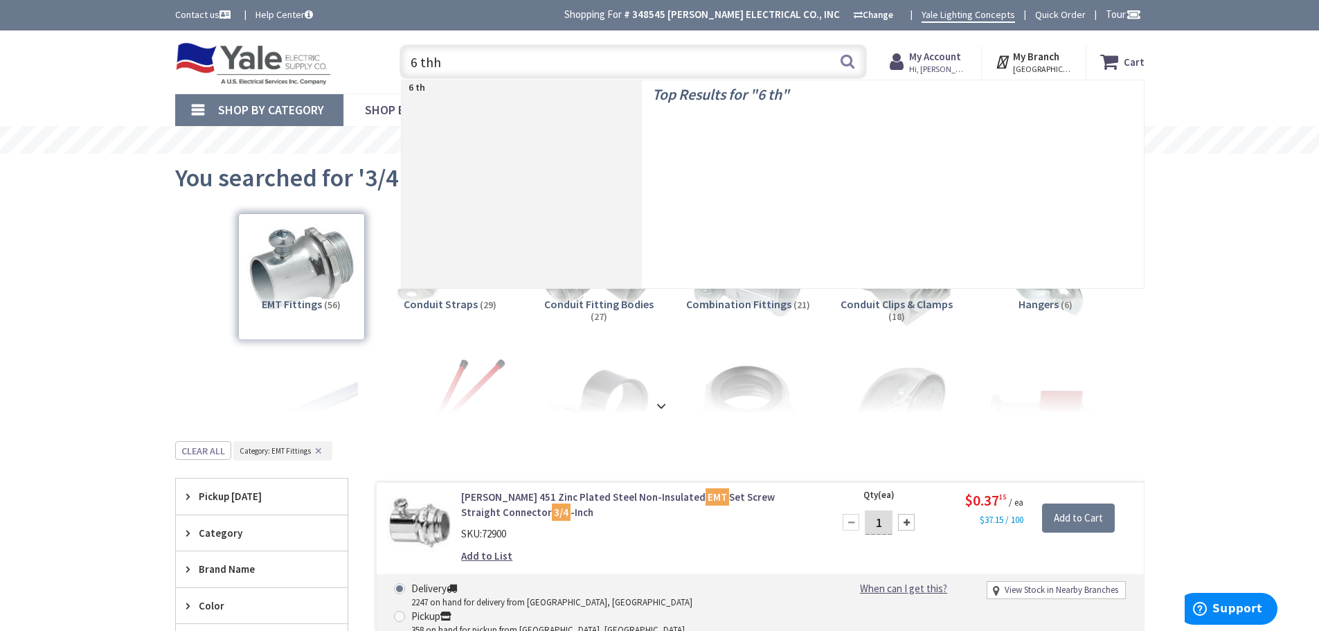
type input "6 thhn"
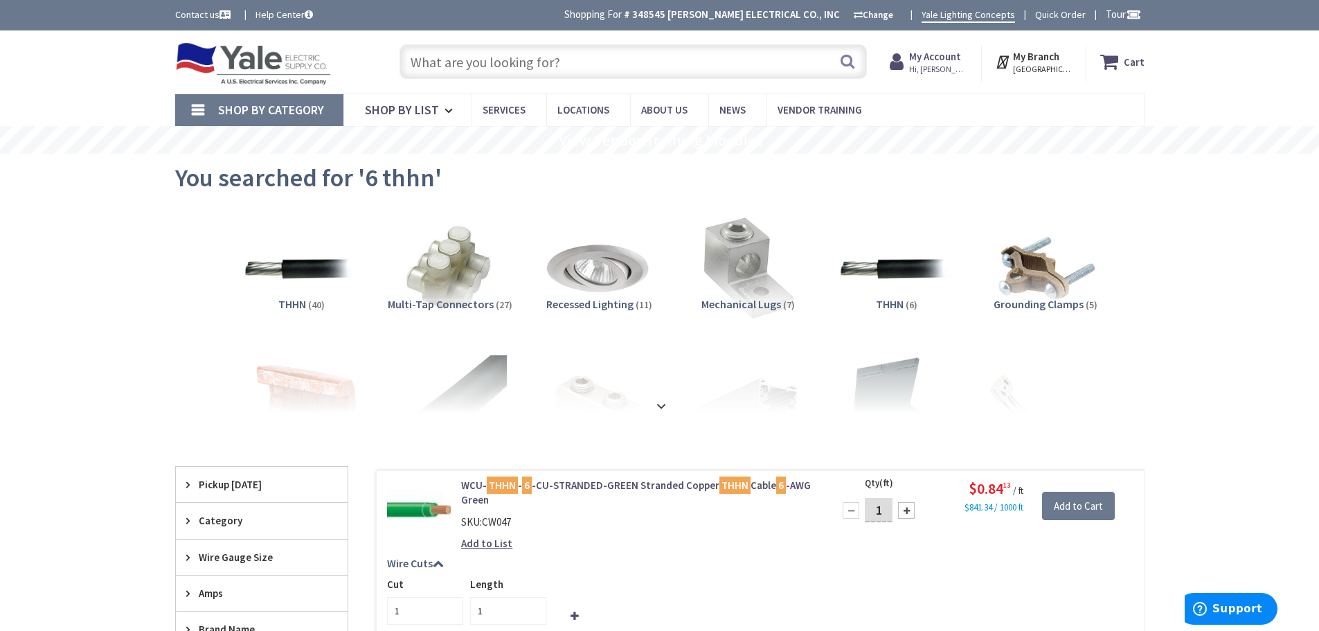
click at [519, 64] on input "text" at bounding box center [633, 61] width 467 height 35
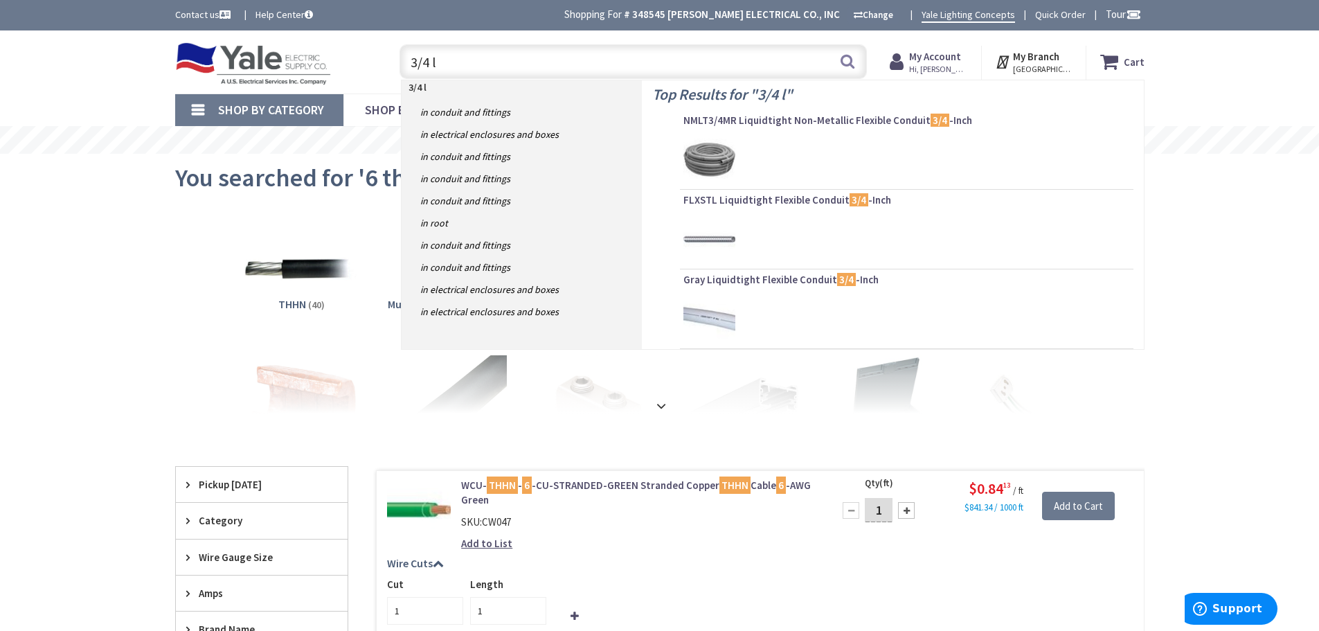
type input "3/4 lb"
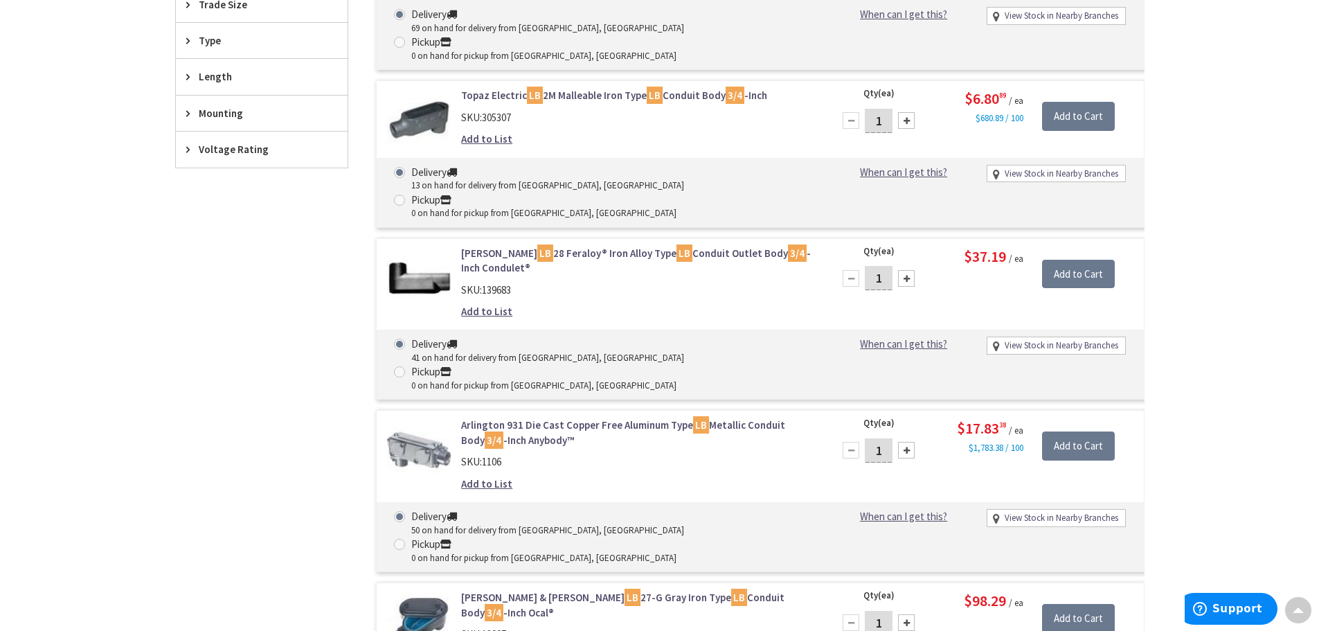
scroll to position [1035, 0]
